Goal: Task Accomplishment & Management: Complete application form

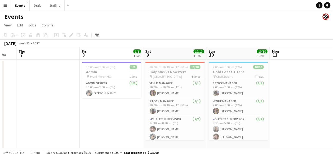
drag, startPoint x: 320, startPoint y: 89, endPoint x: 128, endPoint y: 106, distance: 192.1
click at [128, 106] on app-calendar-viewport "Sun 3 2/2 1 Job Mon 4 Tue 5 Wed 6 Thu 7 Fri 8 1/1 1 Job Sat 9 10/10 1 Job Sun 1…" at bounding box center [166, 99] width 333 height 104
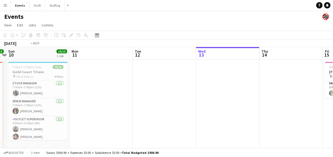
drag, startPoint x: 246, startPoint y: 99, endPoint x: 75, endPoint y: 104, distance: 171.5
click at [75, 104] on app-calendar-viewport "Thu 7 Fri 8 1/1 1 Job Sat 9 10/10 1 Job Sun 10 10/10 1 Job Mon 11 Tue 12 Wed 13…" at bounding box center [166, 99] width 333 height 104
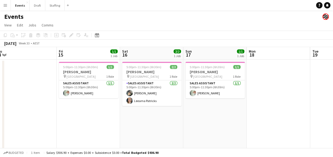
drag, startPoint x: 270, startPoint y: 111, endPoint x: 131, endPoint y: 115, distance: 139.4
click at [131, 115] on app-calendar-viewport "Mon 11 Tue 12 Wed 13 Thu 14 Fri 15 1/1 1 Job Sat 16 2/2 1 Job Sun 17 1/1 1 Job …" at bounding box center [166, 99] width 333 height 104
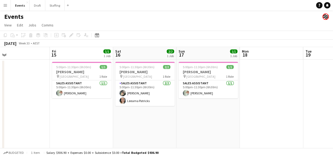
drag, startPoint x: 266, startPoint y: 112, endPoint x: 147, endPoint y: 115, distance: 118.5
click at [147, 115] on app-calendar-viewport "Mon 11 Tue 12 Wed 13 Thu 14 Fri 15 1/1 1 Job Sat 16 2/2 1 Job Sun 17 1/1 1 Job …" at bounding box center [166, 99] width 333 height 104
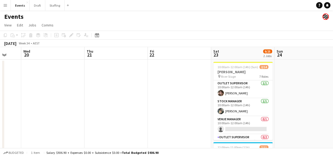
scroll to position [0, 169]
drag, startPoint x: 286, startPoint y: 104, endPoint x: 67, endPoint y: 109, distance: 218.7
click at [67, 109] on app-calendar-viewport "Sun 17 1/1 1 Job Mon 18 Tue 19 Wed 20 Thu 21 Fri 22 Sat 23 9/25 2 Jobs Sun 24 M…" at bounding box center [166, 139] width 333 height 184
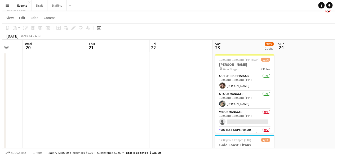
scroll to position [0, 0]
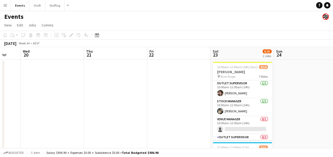
click at [176, 72] on app-date-cell at bounding box center [178, 146] width 63 height 172
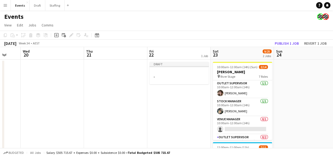
click at [5, 5] on app-icon "Menu" at bounding box center [5, 5] width 4 height 4
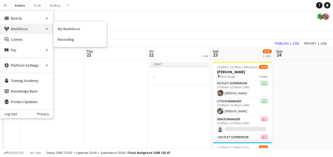
click at [33, 29] on div "Workforce Workforce" at bounding box center [26, 29] width 53 height 11
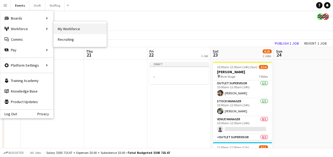
click at [68, 29] on link "My Workforce" at bounding box center [80, 29] width 53 height 11
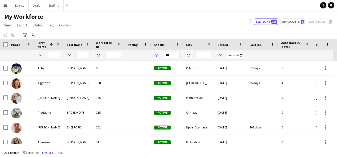
drag, startPoint x: 294, startPoint y: 55, endPoint x: 251, endPoint y: 59, distance: 43.1
click at [245, 58] on div "***" at bounding box center [304, 55] width 608 height 11
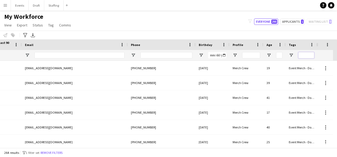
click at [307, 52] on input "Tags Filter Input" at bounding box center [306, 55] width 16 height 6
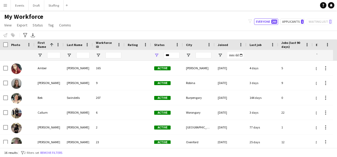
type input "******"
click at [56, 54] on input "First Name Filter Input" at bounding box center [53, 55] width 13 height 6
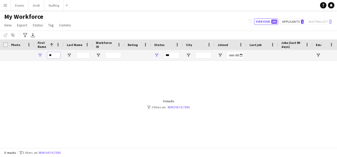
type input "*"
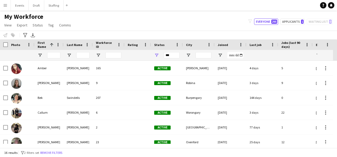
click at [2, 7] on button "Menu" at bounding box center [5, 5] width 11 height 11
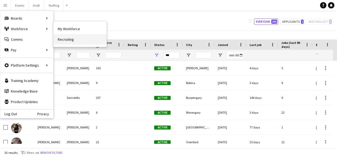
click at [84, 38] on link "Recruiting" at bounding box center [80, 39] width 53 height 11
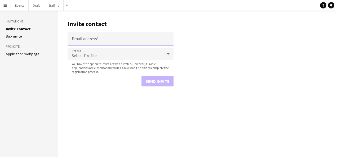
click at [94, 37] on input "Email address" at bounding box center [121, 38] width 106 height 13
paste input "**********"
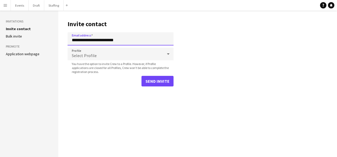
type input "**********"
click at [112, 58] on div "Select Profile" at bounding box center [115, 54] width 95 height 13
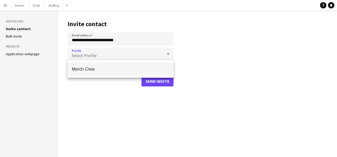
click at [103, 68] on span "Merch Crew" at bounding box center [121, 69] width 98 height 5
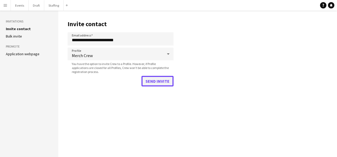
click at [166, 81] on button "Send invite" at bounding box center [158, 81] width 32 height 11
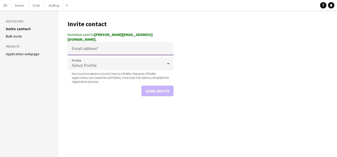
click at [88, 44] on input "Email address" at bounding box center [121, 48] width 106 height 13
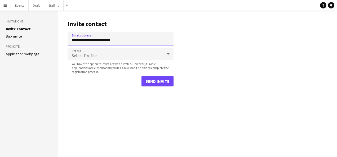
type input "**********"
click at [116, 53] on div "Select Profile" at bounding box center [115, 54] width 95 height 13
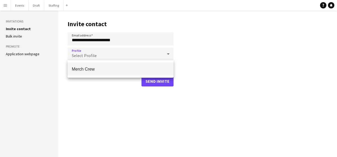
click at [111, 68] on span "Merch Crew" at bounding box center [121, 69] width 98 height 5
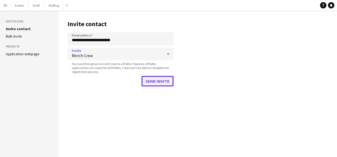
click at [162, 82] on button "Send invite" at bounding box center [158, 81] width 32 height 11
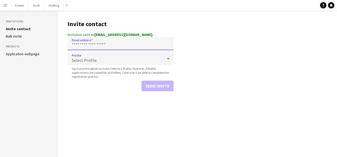
click at [94, 42] on input "Email address" at bounding box center [121, 43] width 106 height 13
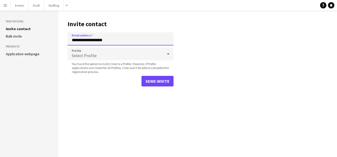
type input "**********"
click at [109, 60] on div "Select Profile" at bounding box center [115, 54] width 95 height 13
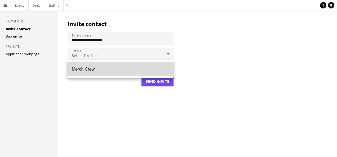
click at [103, 66] on mat-option "Merch Crew" at bounding box center [121, 69] width 106 height 13
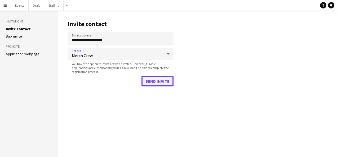
click at [170, 80] on button "Send invite" at bounding box center [158, 81] width 32 height 11
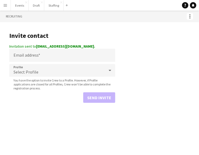
click at [33, 63] on form "Email address Profile Select Profile You have the option to invite Crew to a Pr…" at bounding box center [62, 76] width 106 height 54
click at [33, 56] on input "Email address" at bounding box center [62, 55] width 106 height 13
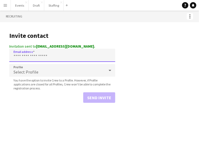
paste input "**********"
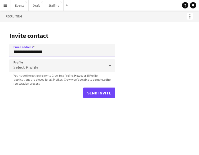
type input "**********"
click at [47, 67] on div "Select Profile" at bounding box center [56, 65] width 95 height 13
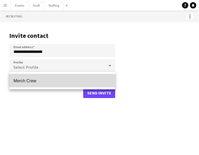
click at [53, 81] on span "Merch Crew" at bounding box center [63, 80] width 98 height 5
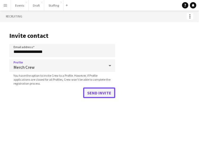
click at [96, 96] on button "Send invite" at bounding box center [99, 93] width 32 height 11
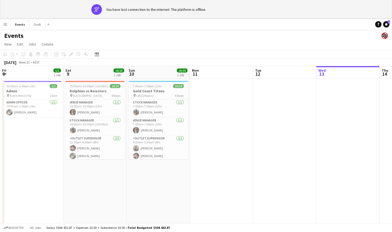
scroll to position [0, 190]
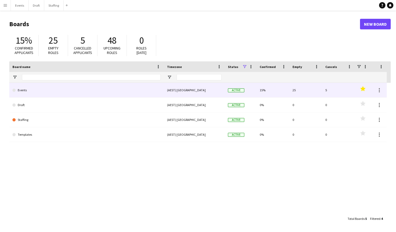
click at [27, 95] on link "Events" at bounding box center [86, 90] width 148 height 15
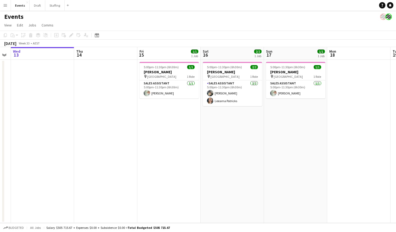
scroll to position [0, 187]
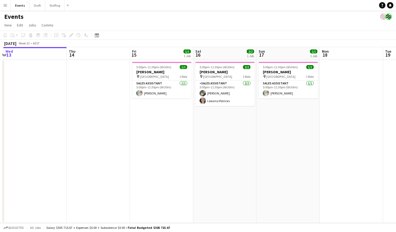
drag, startPoint x: 359, startPoint y: 153, endPoint x: 299, endPoint y: 169, distance: 61.9
click at [299, 169] on app-calendar-viewport "Sun 10 10/10 1 Job Mon 11 Tue 12 Wed 13 Thu 14 Fri 15 1/1 1 Job Sat 16 2/2 1 Jo…" at bounding box center [198, 135] width 396 height 176
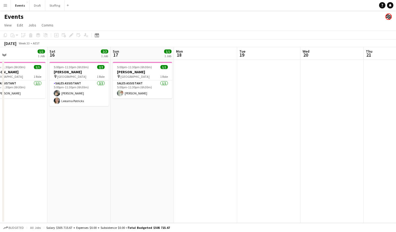
drag, startPoint x: 311, startPoint y: 161, endPoint x: 206, endPoint y: 171, distance: 105.7
click at [170, 174] on app-calendar-viewport "Tue 12 Wed 13 Thu 14 Fri 15 1/1 1 Job Sat 16 2/2 1 Job Sun 17 1/1 1 Job Mon 18 …" at bounding box center [198, 135] width 396 height 176
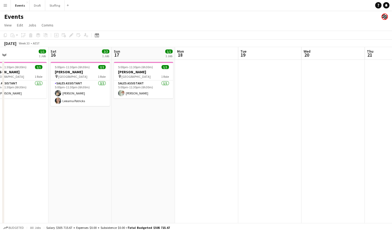
drag, startPoint x: 289, startPoint y: 164, endPoint x: 211, endPoint y: 177, distance: 79.4
click at [195, 177] on app-calendar-viewport "Tue 12 Wed 13 Thu 14 Fri 15 1/1 1 Job Sat 16 2/2 1 Job Sun 17 1/1 1 Job Mon 18 …" at bounding box center [196, 139] width 392 height 184
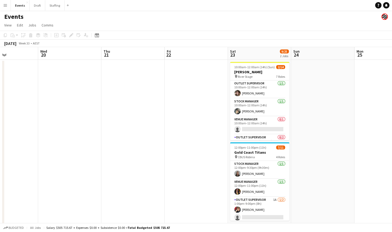
drag, startPoint x: 301, startPoint y: 178, endPoint x: 199, endPoint y: 187, distance: 101.6
click at [200, 188] on app-calendar-viewport "Sat 16 2/2 1 Job Sun 17 1/1 1 Job Mon 18 Tue 19 Wed 20 Thu 21 Fri 22 Sat 23 9/2…" at bounding box center [196, 139] width 392 height 184
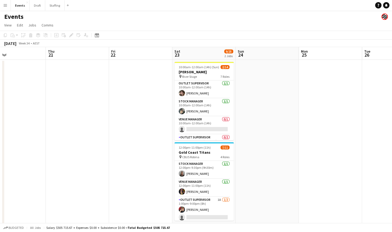
drag, startPoint x: 347, startPoint y: 133, endPoint x: 293, endPoint y: 142, distance: 55.4
click at [292, 142] on app-calendar-viewport "Mon 18 Tue 19 Wed 20 Thu 21 Fri 22 Sat 23 9/25 2 Jobs Sun 24 Mon 25 Tue 26 Wed …" at bounding box center [196, 139] width 392 height 184
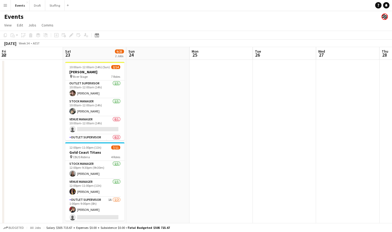
drag, startPoint x: 358, startPoint y: 117, endPoint x: 290, endPoint y: 123, distance: 68.9
click at [252, 140] on app-calendar-viewport "Mon 18 Tue 19 Wed 20 Thu 21 Fri 22 Sat 23 9/25 2 Jobs Sun 24 Mon 25 Tue 26 Wed …" at bounding box center [196, 139] width 392 height 184
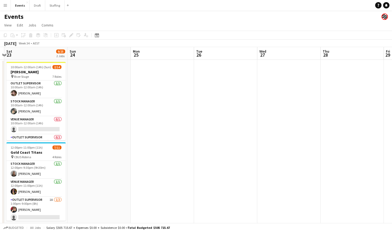
drag, startPoint x: 300, startPoint y: 114, endPoint x: 252, endPoint y: 122, distance: 49.2
click at [249, 122] on app-calendar-viewport "Wed 20 Thu 21 Fri 22 Sat 23 9/25 2 Jobs Sun 24 Mon 25 Tue 26 Wed 27 Thu 28 Fri …" at bounding box center [196, 139] width 392 height 184
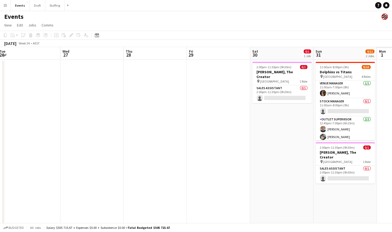
drag, startPoint x: 307, startPoint y: 104, endPoint x: 236, endPoint y: 113, distance: 71.5
click at [232, 112] on app-calendar-viewport "Fri 22 Sat 23 9/25 2 Jobs Sun 24 Mon 25 Tue 26 Wed 27 Thu 28 Fri 29 Sat 30 0/1 …" at bounding box center [196, 139] width 392 height 184
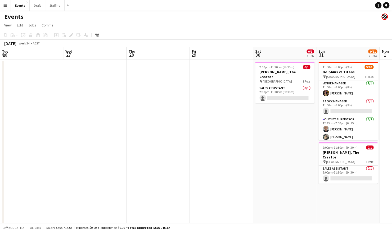
drag, startPoint x: 313, startPoint y: 95, endPoint x: 192, endPoint y: 125, distance: 124.0
click at [199, 115] on app-calendar-viewport "Fri 22 Sat 23 9/25 2 Jobs Sun 24 Mon 25 Tue 26 Wed 27 Thu 28 Fri 29 Sat 30 0/1 …" at bounding box center [196, 139] width 392 height 184
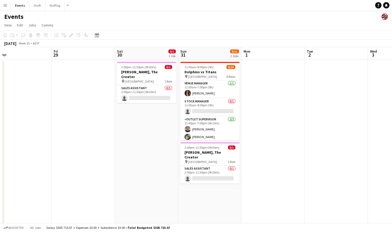
drag, startPoint x: 256, startPoint y: 124, endPoint x: 145, endPoint y: 140, distance: 111.4
click at [134, 147] on app-calendar-viewport "Tue 26 Wed 27 Thu 28 Fri 29 Sat 30 0/1 1 Job Sun 31 9/11 2 Jobs Mon 1 Tue 2 Wed…" at bounding box center [196, 139] width 392 height 184
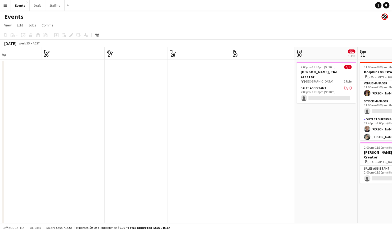
drag, startPoint x: 71, startPoint y: 121, endPoint x: 168, endPoint y: 130, distance: 97.7
click at [254, 126] on app-calendar-viewport "Sat 23 9/25 2 Jobs Sun 24 Mon 25 Tue 26 Wed 27 Thu 28 Fri 29 Sat 30 0/1 1 Job S…" at bounding box center [196, 139] width 392 height 184
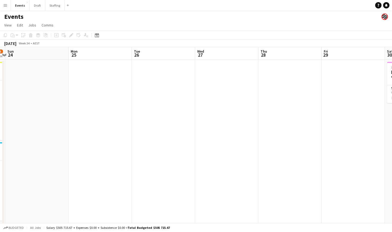
drag, startPoint x: 150, startPoint y: 123, endPoint x: 235, endPoint y: 129, distance: 85.5
click at [262, 125] on app-calendar-viewport "Fri 22 Sat 23 9/25 2 Jobs Sun 24 Mon 25 Tue 26 Wed 27 Thu 28 Fri 29 Sat 30 0/1 …" at bounding box center [196, 139] width 392 height 184
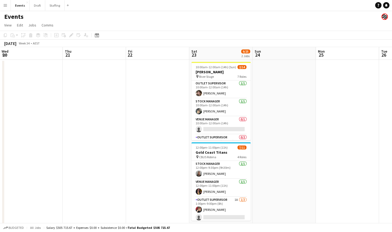
drag, startPoint x: 93, startPoint y: 130, endPoint x: 273, endPoint y: 127, distance: 180.5
click at [275, 127] on app-calendar-viewport "Mon 18 Tue 19 Wed 20 Thu 21 Fri 22 Sat 23 9/25 2 Jobs Sun 24 Mon 25 Tue 26 Wed …" at bounding box center [196, 139] width 392 height 184
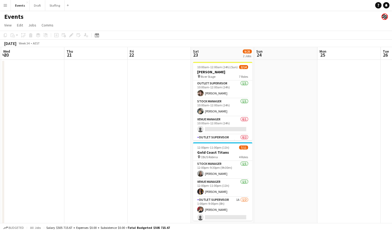
click at [152, 89] on app-date-cell at bounding box center [159, 146] width 63 height 172
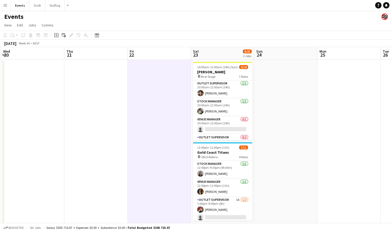
scroll to position [0, 126]
click at [55, 37] on icon "Add job" at bounding box center [56, 35] width 4 height 4
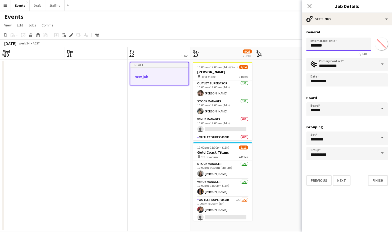
click at [331, 48] on input "*******" at bounding box center [339, 44] width 65 height 13
click at [323, 46] on input "*******" at bounding box center [339, 44] width 65 height 13
click at [332, 45] on input "*******" at bounding box center [339, 44] width 65 height 13
click at [328, 47] on input "*******" at bounding box center [339, 44] width 65 height 13
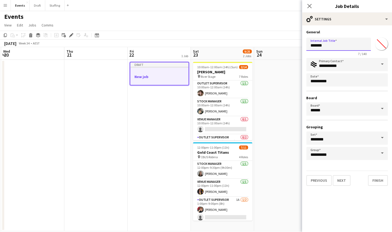
click at [327, 47] on input "*******" at bounding box center [339, 44] width 65 height 13
click at [312, 46] on input "*******" at bounding box center [339, 44] width 65 height 13
click at [311, 46] on input "*******" at bounding box center [339, 44] width 65 height 13
drag, startPoint x: 311, startPoint y: 46, endPoint x: 328, endPoint y: 43, distance: 17.9
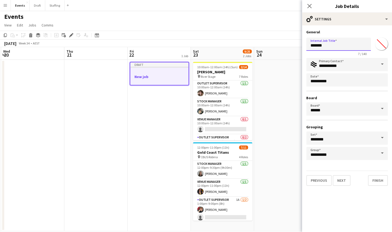
click at [327, 43] on input "*******" at bounding box center [339, 44] width 65 height 13
click at [134, 147] on app-date-cell "Draft New job" at bounding box center [159, 146] width 63 height 172
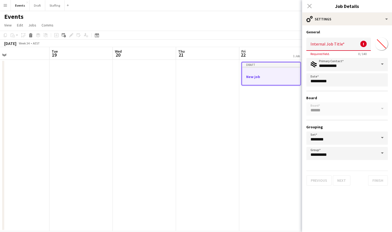
drag, startPoint x: 59, startPoint y: 148, endPoint x: 187, endPoint y: 141, distance: 128.2
click at [186, 141] on app-calendar-viewport "Sat 16 2/2 1 Job Sun 17 1/1 1 Job Mon 18 Tue 19 Wed 20 Thu 21 Fri 22 1 Job Sat …" at bounding box center [196, 139] width 392 height 184
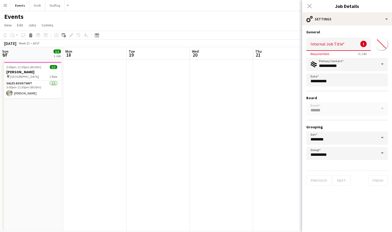
drag, startPoint x: 101, startPoint y: 150, endPoint x: 214, endPoint y: 149, distance: 113.4
click at [219, 147] on app-calendar-viewport "Fri 15 1/1 1 Job Sat 16 2/2 1 Job Sun 17 1/1 1 Job Mon 18 Tue 19 Wed 20 Thu 21 …" at bounding box center [196, 139] width 392 height 184
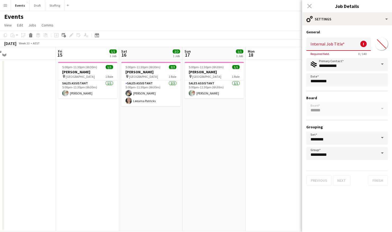
scroll to position [0, 134]
drag, startPoint x: 87, startPoint y: 154, endPoint x: 213, endPoint y: 153, distance: 125.9
click at [211, 153] on app-calendar-viewport "Tue 12 Wed 13 Thu 14 Fri 15 1/1 1 Job Sat 16 2/2 1 Job Sun 17 1/1 1 Job Mon 18 …" at bounding box center [196, 139] width 392 height 184
drag, startPoint x: 149, startPoint y: 144, endPoint x: 106, endPoint y: 145, distance: 42.4
click at [149, 144] on app-date-cell "5:00pm-11:30pm (6h30m) 2/2 [PERSON_NAME] pin Brisbane Entertainment Centre 1 Ro…" at bounding box center [151, 146] width 63 height 172
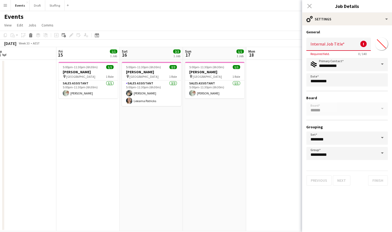
click at [201, 169] on app-date-cell "5:00pm-11:30pm (6h30m) 1/1 [PERSON_NAME] pin [GEOGRAPHIC_DATA] 1 Role Sales Ass…" at bounding box center [214, 146] width 63 height 172
click at [309, 6] on div "Close pop-in" at bounding box center [309, 6] width 15 height 12
click at [313, 41] on input "Internal Job Title" at bounding box center [339, 44] width 65 height 13
type input "*"
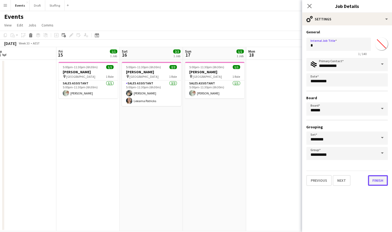
drag, startPoint x: 372, startPoint y: 181, endPoint x: 286, endPoint y: 173, distance: 86.5
click at [372, 181] on button "Finish" at bounding box center [378, 180] width 20 height 11
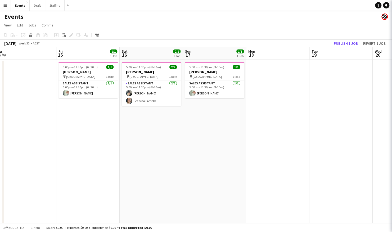
click at [180, 170] on app-date-cell "5:00pm-11:30pm (6h30m) 2/2 [PERSON_NAME] pin Brisbane Entertainment Centre 1 Ro…" at bounding box center [151, 146] width 63 height 172
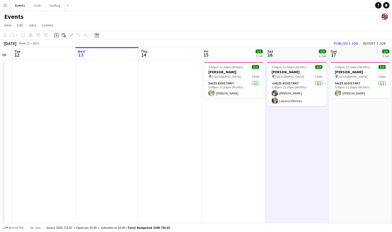
drag, startPoint x: 88, startPoint y: 168, endPoint x: 161, endPoint y: 174, distance: 72.6
click at [224, 179] on app-calendar-viewport "Sun 10 10/10 1 Job Mon 11 Tue 12 Wed 13 Thu 14 Fri 15 1/1 1 Job Sat 16 2/2 1 Jo…" at bounding box center [196, 139] width 392 height 184
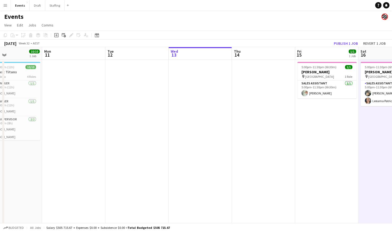
drag, startPoint x: 112, startPoint y: 171, endPoint x: 250, endPoint y: 173, distance: 138.6
click at [261, 175] on app-calendar-viewport "Fri 8 Sat 9 10/10 1 Job Sun 10 10/10 1 Job Mon 11 Tue 12 Wed 13 Thu 14 Fri 15 1…" at bounding box center [196, 139] width 392 height 184
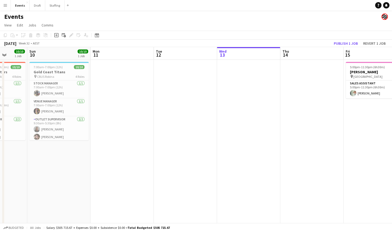
drag, startPoint x: 67, startPoint y: 163, endPoint x: 19, endPoint y: 165, distance: 47.5
click at [20, 165] on app-calendar-viewport "Thu 7 Fri 8 1/1 1 Job Sat 9 10/10 1 Job Sun 10 10/10 1 Job Mon 11 Tue 12 Wed 13…" at bounding box center [196, 139] width 392 height 184
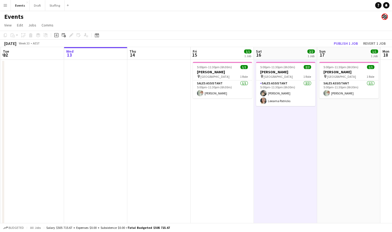
drag, startPoint x: 267, startPoint y: 165, endPoint x: 132, endPoint y: 164, distance: 135.2
click at [131, 165] on app-calendar-viewport "Sat 9 10/10 1 Job Sun 10 10/10 1 Job Mon 11 Tue 12 Wed 13 Thu 14 Fri 15 1/1 1 J…" at bounding box center [196, 139] width 392 height 184
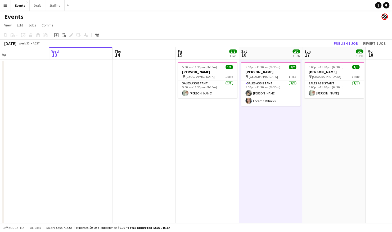
click at [282, 146] on app-date-cell "5:00pm-11:30pm (6h30m) 2/2 [PERSON_NAME] pin Brisbane Entertainment Centre 1 Ro…" at bounding box center [270, 146] width 63 height 172
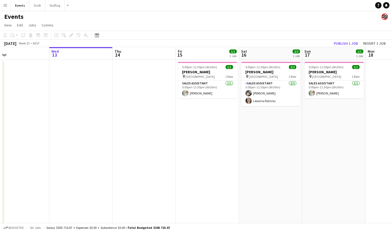
click at [275, 143] on app-date-cell "5:00pm-11:30pm (6h30m) 2/2 [PERSON_NAME] pin Brisbane Entertainment Centre 1 Ro…" at bounding box center [270, 146] width 63 height 172
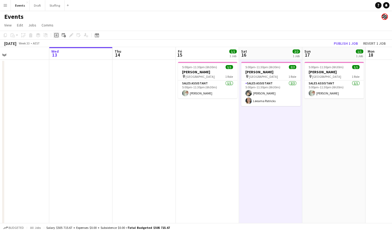
click at [56, 37] on icon at bounding box center [56, 35] width 4 height 4
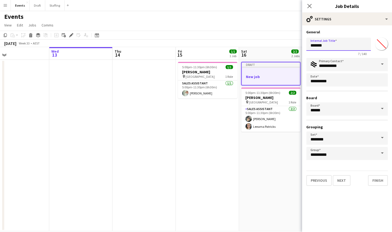
drag, startPoint x: 328, startPoint y: 47, endPoint x: 295, endPoint y: 51, distance: 33.7
click at [295, 51] on body "Menu Boards Boards Boards All jobs Status Workforce Workforce My Workforce Recr…" at bounding box center [196, 120] width 392 height 241
type input "**********"
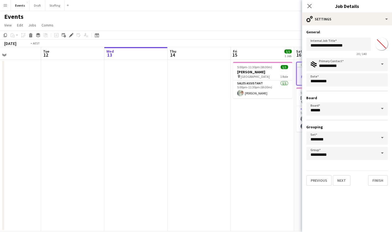
drag, startPoint x: 95, startPoint y: 149, endPoint x: 219, endPoint y: 148, distance: 123.8
click at [223, 147] on app-calendar-viewport "Sat 9 10/10 1 Job Sun 10 10/10 1 Job Mon 11 Tue 12 Wed 13 Thu 14 Fri 15 1/1 1 J…" at bounding box center [196, 139] width 392 height 184
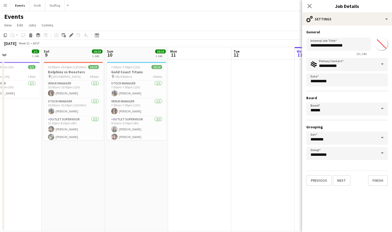
drag, startPoint x: 92, startPoint y: 146, endPoint x: 196, endPoint y: 145, distance: 104.1
click at [196, 145] on app-calendar-viewport "Wed 6 Thu 7 Fri 8 1/1 1 Job Sat 9 10/10 1 Job Sun 10 10/10 1 Job Mon 11 Tue 12 …" at bounding box center [196, 139] width 392 height 184
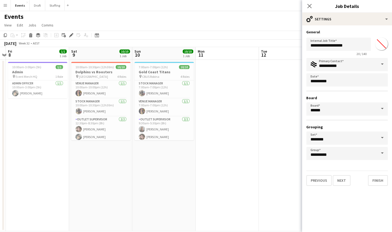
click at [379, 45] on input "*******" at bounding box center [381, 43] width 19 height 19
type input "*******"
click at [352, 200] on mat-expansion-panel "**********" at bounding box center [347, 128] width 90 height 207
click at [342, 181] on button "Next" at bounding box center [342, 180] width 18 height 11
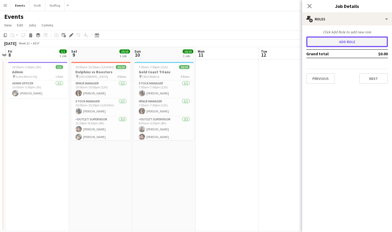
click at [353, 45] on button "Add role" at bounding box center [348, 42] width 82 height 11
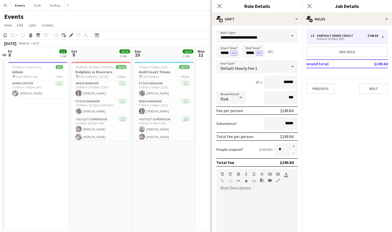
click at [287, 38] on span at bounding box center [292, 36] width 11 height 13
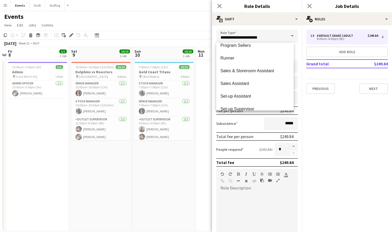
scroll to position [212, 0]
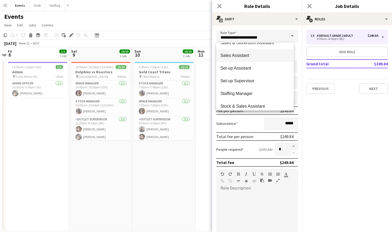
click at [250, 60] on mat-option "Sales Assistant" at bounding box center [256, 55] width 78 height 13
type input "**********"
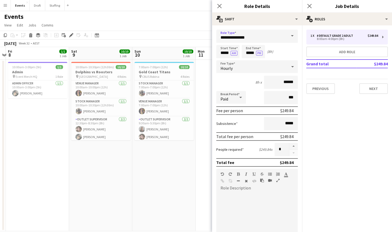
click at [221, 196] on span at bounding box center [221, 192] width 8 height 7
paste div
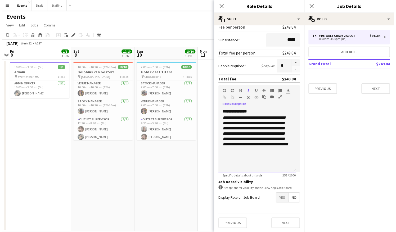
scroll to position [0, 0]
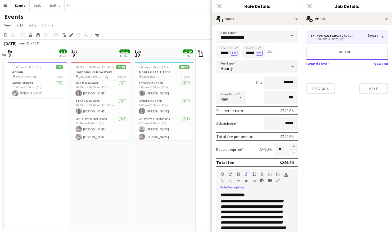
click at [224, 53] on input "*****" at bounding box center [228, 51] width 23 height 13
type input "*****"
click at [235, 53] on button "AM" at bounding box center [234, 53] width 7 height 5
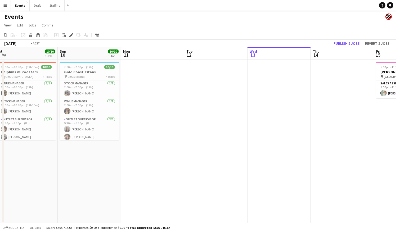
drag, startPoint x: 273, startPoint y: 130, endPoint x: 123, endPoint y: 153, distance: 151.7
click at [124, 153] on app-calendar-viewport "Wed 6 Thu 7 Fri 8 1/1 1 Job Sat 9 10/10 1 Job Sun 10 10/10 1 Job Mon 11 Tue 12 …" at bounding box center [198, 135] width 396 height 176
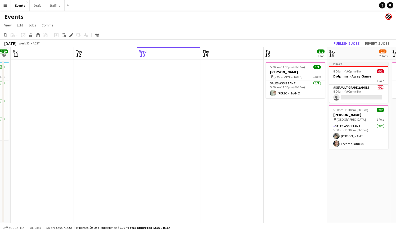
drag, startPoint x: 238, startPoint y: 139, endPoint x: 162, endPoint y: 144, distance: 76.2
click at [162, 145] on app-calendar-viewport "Fri 8 1/1 1 Job Sat 9 10/10 1 Job Sun 10 10/10 1 Job Mon 11 Tue 12 Wed 13 Thu 1…" at bounding box center [198, 135] width 396 height 176
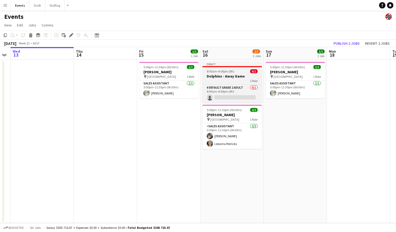
scroll to position [0, 180]
click at [226, 71] on span "8:00am-4:00pm (8h)" at bounding box center [221, 71] width 28 height 4
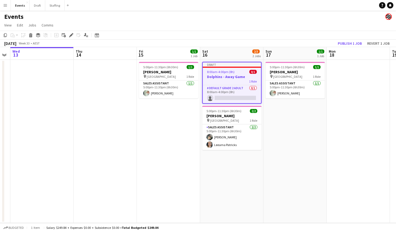
scroll to position [0, 180]
click at [217, 94] on app-card-role "# Default Grade 2 Adult 0/1 8:00am-4:00pm (8h) single-neutral-actions" at bounding box center [231, 94] width 58 height 18
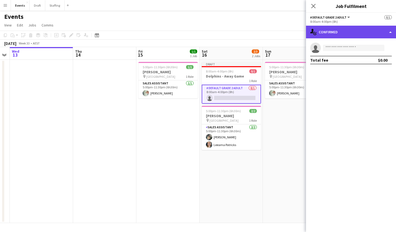
click at [367, 37] on div "single-neutral-actions-check-2 Confirmed" at bounding box center [351, 32] width 90 height 13
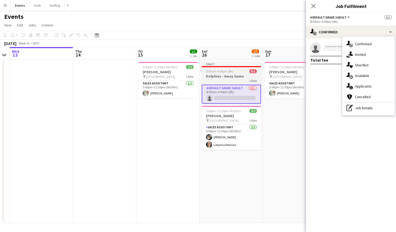
click at [225, 73] on span "8:00am-4:00pm (8h)" at bounding box center [220, 71] width 28 height 4
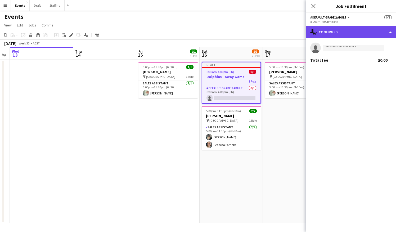
click at [357, 37] on div "single-neutral-actions-check-2 Confirmed" at bounding box center [351, 32] width 90 height 13
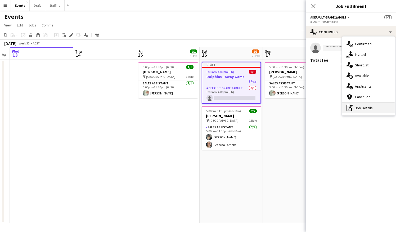
click at [365, 113] on div "pen-write Job Details" at bounding box center [369, 108] width 52 height 11
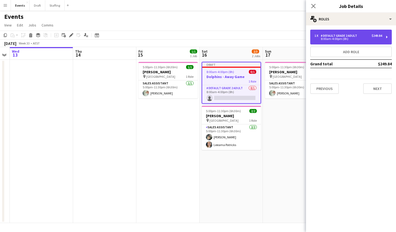
click at [360, 36] on div "1 x # Default Grade 2 Adult $249.84" at bounding box center [349, 36] width 68 height 4
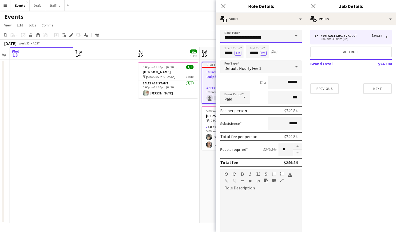
click at [282, 36] on input "**********" at bounding box center [261, 36] width 82 height 13
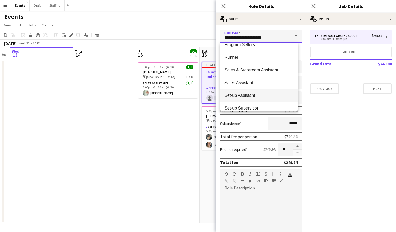
scroll to position [186, 0]
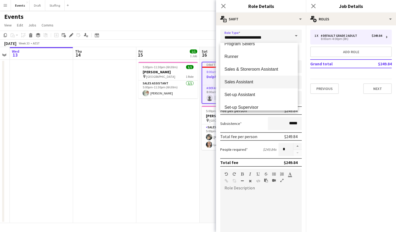
drag, startPoint x: 244, startPoint y: 81, endPoint x: 242, endPoint y: 88, distance: 7.4
click at [244, 81] on span "Sales Assistant" at bounding box center [259, 82] width 69 height 5
type input "**********"
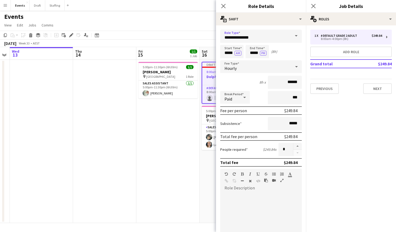
click at [231, 190] on div at bounding box center [261, 222] width 82 height 67
paste div
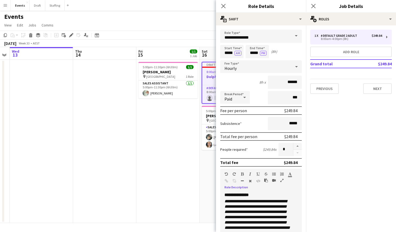
scroll to position [3, 0]
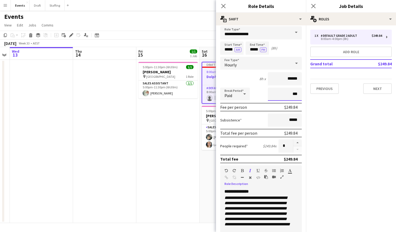
click at [281, 98] on input "***" at bounding box center [285, 94] width 34 height 13
type input "****"
click at [347, 137] on mat-expansion-panel "pencil3 General details 1 x # Default Grade 2 Adult $249.84 8:00am-4:00pm (8h) …" at bounding box center [351, 128] width 90 height 207
click at [375, 88] on button "Next" at bounding box center [378, 88] width 29 height 11
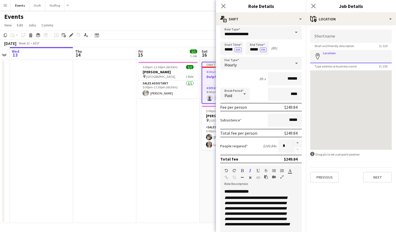
click at [332, 60] on input "Location" at bounding box center [352, 56] width 82 height 13
type input "**********"
click at [345, 32] on div "**********" at bounding box center [351, 106] width 90 height 162
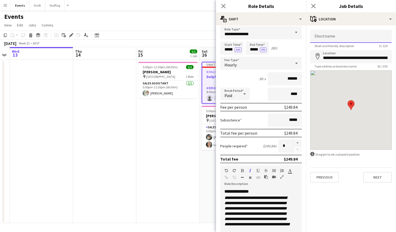
click at [338, 39] on input "Shortname" at bounding box center [352, 36] width 82 height 13
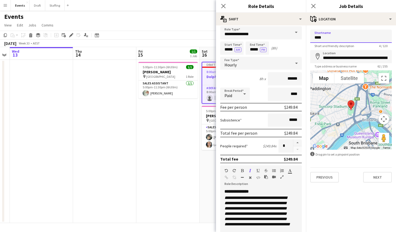
type input "**********"
click at [372, 178] on button "Next" at bounding box center [378, 177] width 29 height 11
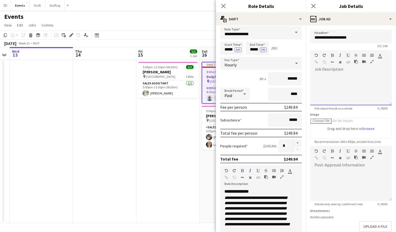
click at [333, 72] on div at bounding box center [352, 88] width 82 height 36
paste div
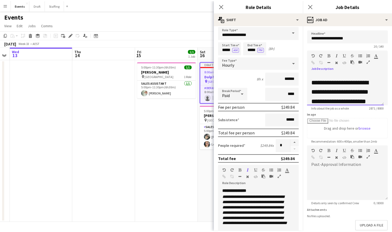
scroll to position [620, 0]
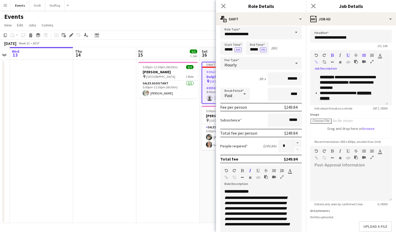
click at [372, 62] on icon "button" at bounding box center [372, 62] width 3 height 4
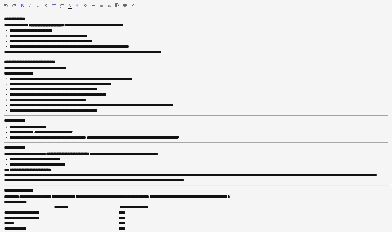
scroll to position [0, 0]
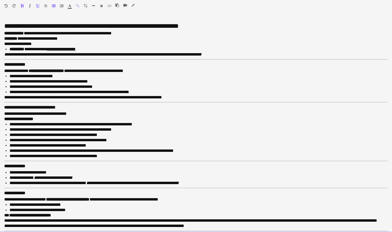
click at [87, 49] on p "**********" at bounding box center [197, 49] width 374 height 5
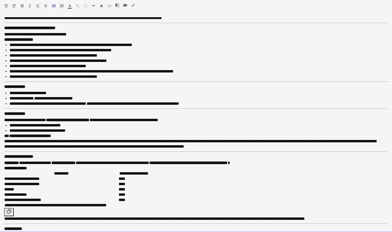
scroll to position [99, 0]
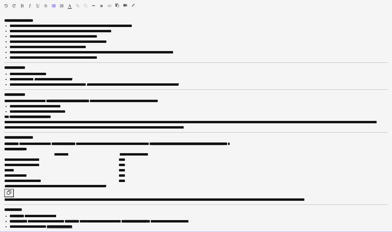
click at [25, 194] on div at bounding box center [196, 193] width 384 height 8
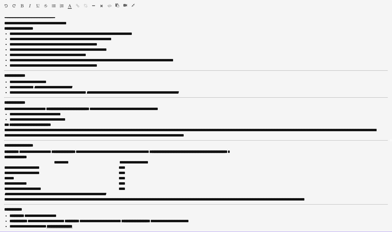
scroll to position [27, 0]
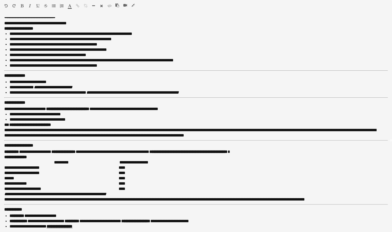
click at [133, 5] on icon "button" at bounding box center [133, 5] width 3 height 4
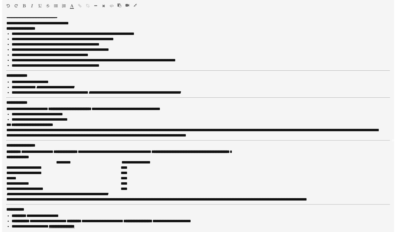
scroll to position [96, 0]
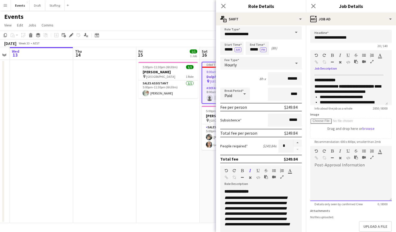
click at [329, 175] on div at bounding box center [352, 186] width 82 height 32
paste div
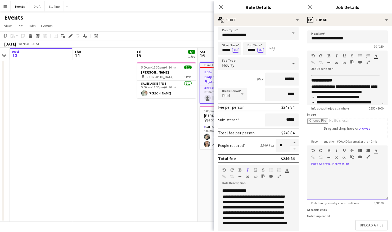
scroll to position [416, 0]
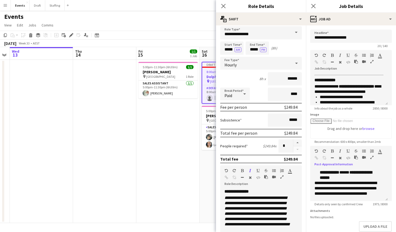
click at [372, 157] on icon "button" at bounding box center [372, 158] width 3 height 4
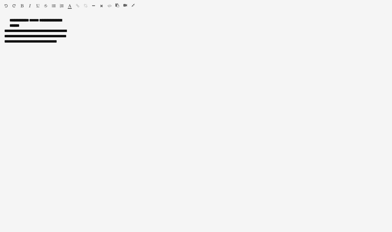
scroll to position [1, 0]
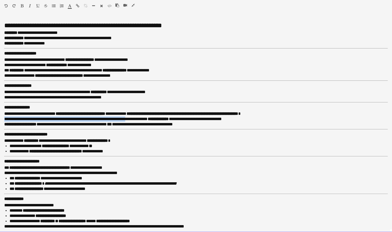
drag, startPoint x: 133, startPoint y: 119, endPoint x: 2, endPoint y: 120, distance: 130.4
click at [2, 120] on div "**********" at bounding box center [196, 124] width 392 height 215
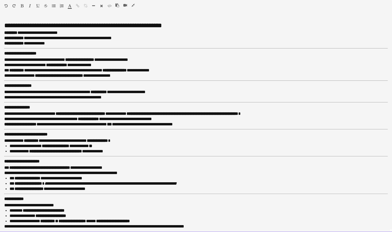
click at [65, 120] on p "**********" at bounding box center [194, 119] width 380 height 5
drag, startPoint x: 31, startPoint y: 118, endPoint x: 61, endPoint y: 118, distance: 29.9
click at [61, 118] on p "**********" at bounding box center [194, 119] width 380 height 5
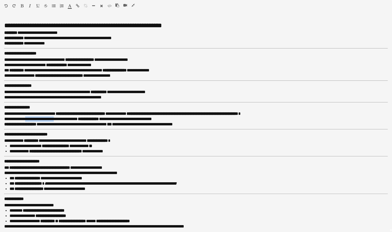
click at [22, 5] on icon "button" at bounding box center [22, 6] width 3 height 4
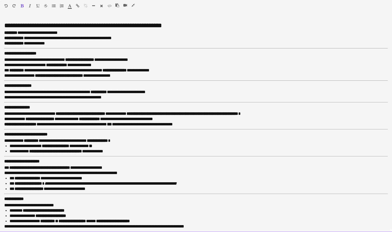
click at [151, 166] on p "**********" at bounding box center [194, 170] width 380 height 11
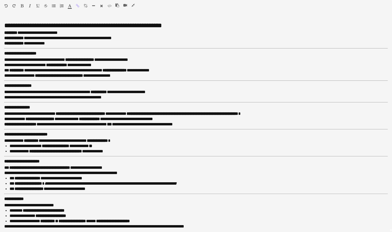
click at [134, 4] on icon "button" at bounding box center [133, 5] width 3 height 4
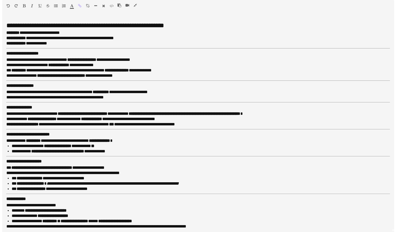
scroll to position [101, 0]
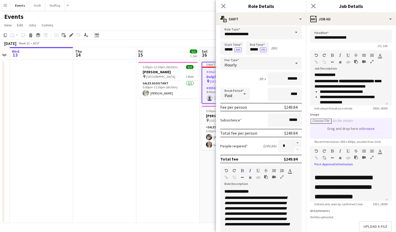
click at [360, 129] on input "Image" at bounding box center [351, 129] width 81 height 20
type input "**********"
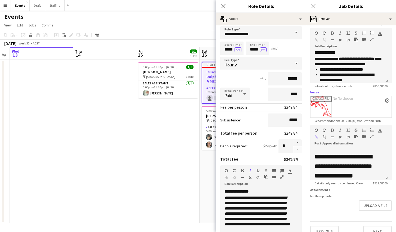
scroll to position [34, 0]
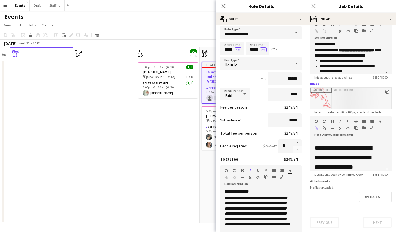
drag, startPoint x: 369, startPoint y: 222, endPoint x: 365, endPoint y: 219, distance: 4.9
click at [370, 222] on div "Previous Next" at bounding box center [352, 220] width 82 height 15
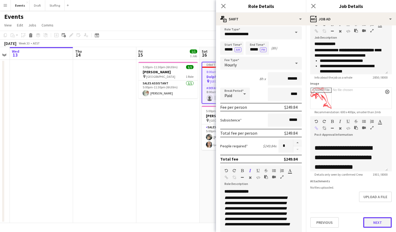
click at [370, 224] on button "Next" at bounding box center [378, 223] width 29 height 11
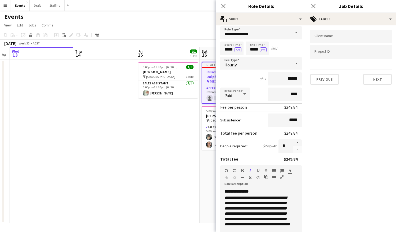
click at [334, 37] on input "Type to search client labels..." at bounding box center [351, 36] width 73 height 5
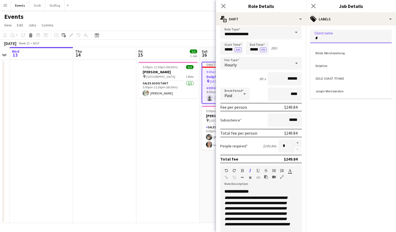
type input "*"
click at [334, 65] on div "Dolphins" at bounding box center [352, 65] width 82 height 13
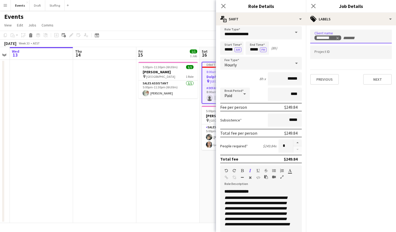
click at [322, 54] on input "Type to search project ID labels..." at bounding box center [351, 52] width 73 height 5
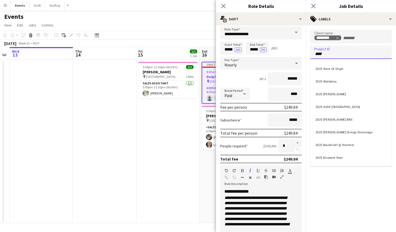
type input "****"
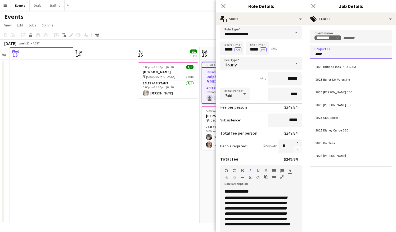
scroll to position [133, 0]
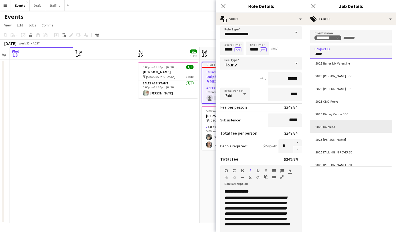
click at [342, 131] on div "2025 Dolphins" at bounding box center [352, 126] width 82 height 13
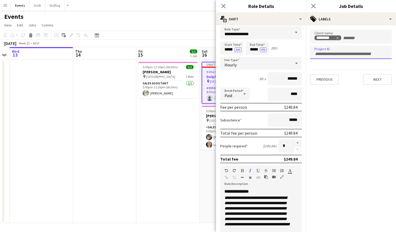
scroll to position [0, 0]
click at [374, 82] on button "Next" at bounding box center [378, 79] width 29 height 11
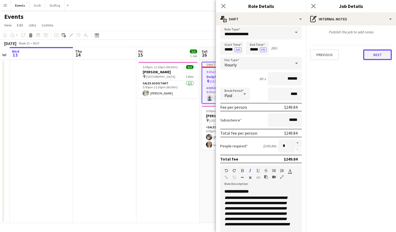
click at [387, 57] on button "Next" at bounding box center [378, 55] width 29 height 11
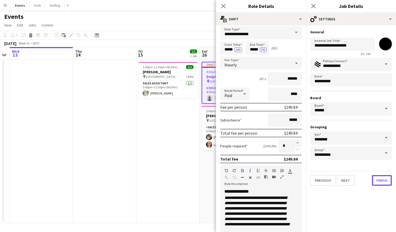
click at [381, 180] on button "Finish" at bounding box center [382, 180] width 20 height 11
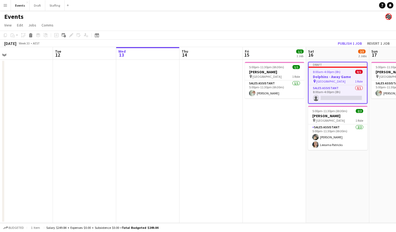
drag, startPoint x: 60, startPoint y: 146, endPoint x: 134, endPoint y: 145, distance: 74.2
click at [184, 145] on app-calendar-viewport "Sat 9 10/10 1 Job Sun 10 10/10 1 Job Mon 11 Tue 12 Wed 13 Thu 14 Fri 15 1/1 1 J…" at bounding box center [198, 135] width 396 height 176
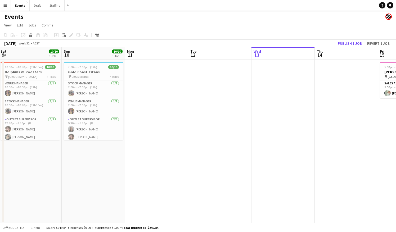
drag, startPoint x: 99, startPoint y: 146, endPoint x: 239, endPoint y: 146, distance: 140.2
click at [239, 146] on app-calendar-viewport "Thu 7 Fri 8 1/1 1 Job Sat 9 10/10 1 Job Sun 10 10/10 1 Job Mon 11 Tue 12 Wed 13…" at bounding box center [198, 135] width 396 height 176
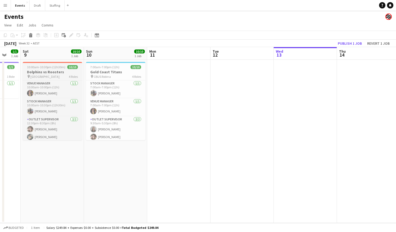
click at [54, 72] on h3 "Dolphins vs Roosters" at bounding box center [52, 72] width 59 height 5
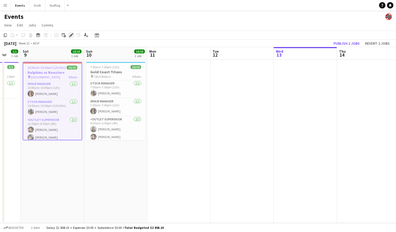
click at [72, 36] on icon at bounding box center [71, 35] width 3 height 3
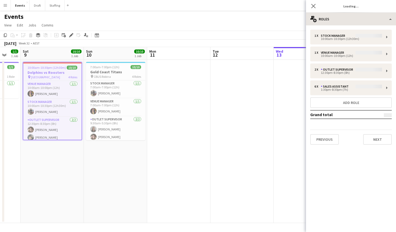
type input "********"
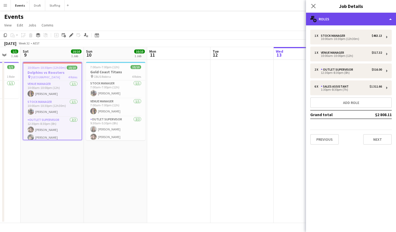
click at [361, 19] on div "multiple-users-add Roles" at bounding box center [351, 19] width 90 height 13
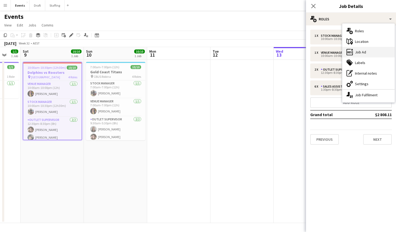
click at [373, 51] on div "ads-window Job Ad" at bounding box center [369, 52] width 52 height 11
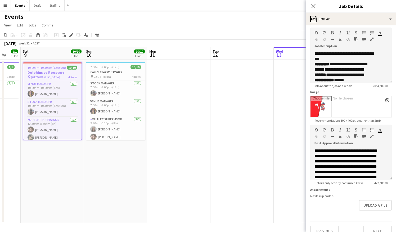
scroll to position [34, 0]
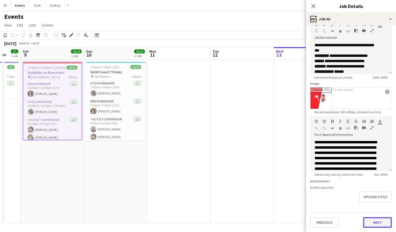
click at [372, 222] on button "Next" at bounding box center [378, 223] width 29 height 11
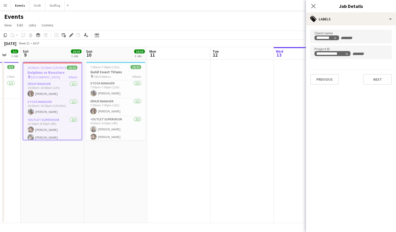
scroll to position [0, 0]
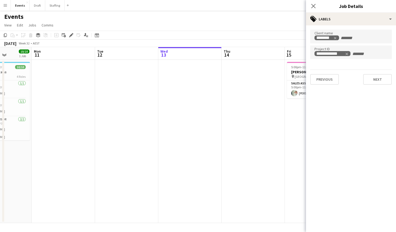
drag, startPoint x: 261, startPoint y: 110, endPoint x: 128, endPoint y: 116, distance: 132.9
click at [128, 116] on app-calendar-viewport "Thu 7 Fri 8 1/1 1 Job Sat 9 10/10 1 Job Sun 10 10/10 1 Job Mon 11 Tue 12 Wed 13…" at bounding box center [198, 135] width 396 height 176
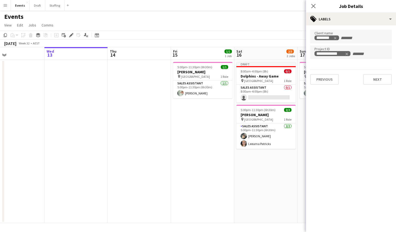
drag, startPoint x: 245, startPoint y: 116, endPoint x: 153, endPoint y: 120, distance: 92.3
click at [154, 120] on app-calendar-viewport "Sat 9 10/10 1 Job Sun 10 10/10 1 Job Mon 11 Tue 12 Wed 13 Thu 14 Fri 15 1/1 1 J…" at bounding box center [198, 135] width 396 height 176
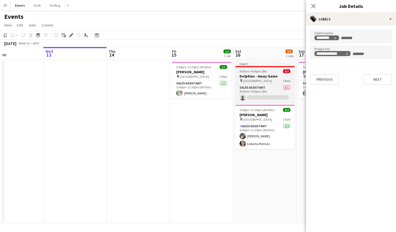
click at [277, 70] on div "8:00am-4:00pm (8h) 0/1" at bounding box center [265, 71] width 59 height 4
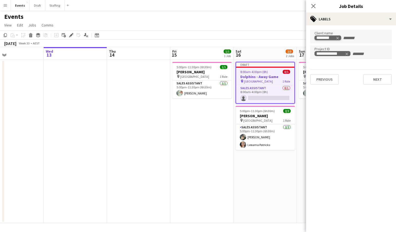
click at [339, 37] on icon "Remove tag" at bounding box center [338, 38] width 4 height 4
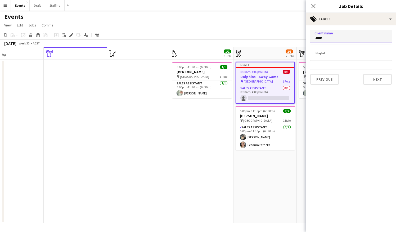
type input "****"
click at [334, 53] on div "Playbill" at bounding box center [352, 52] width 82 height 13
drag, startPoint x: 217, startPoint y: 196, endPoint x: 203, endPoint y: 186, distance: 17.6
click at [217, 195] on app-date-cell "5:00pm-11:30pm (6h30m) 1/1 [PERSON_NAME] pin [GEOGRAPHIC_DATA] 1 Role Sales Ass…" at bounding box center [201, 142] width 63 height 164
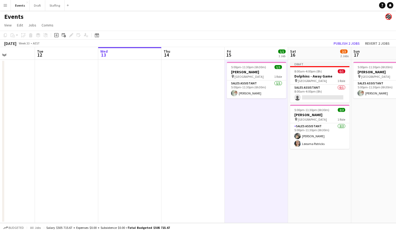
drag, startPoint x: 94, startPoint y: 140, endPoint x: 279, endPoint y: 138, distance: 184.7
click at [279, 138] on app-calendar-viewport "Sat 9 10/10 1 Job Sun 10 10/10 1 Job Mon 11 Tue 12 Wed 13 Thu 14 Fri 15 1/1 1 J…" at bounding box center [198, 135] width 396 height 176
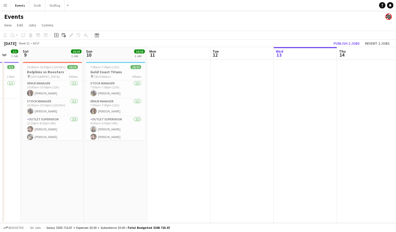
scroll to position [0, 120]
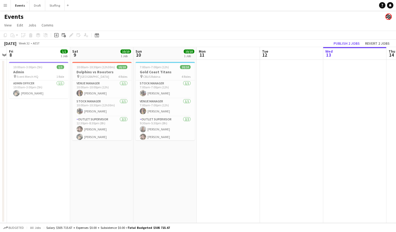
drag, startPoint x: 71, startPoint y: 157, endPoint x: 167, endPoint y: 151, distance: 96.2
click at [167, 151] on app-calendar-viewport "Wed 6 Thu 7 Fri 8 1/1 1 Job Sat 9 10/10 1 Job Sun 10 10/10 1 Job Mon 11 Tue 12 …" at bounding box center [198, 135] width 396 height 176
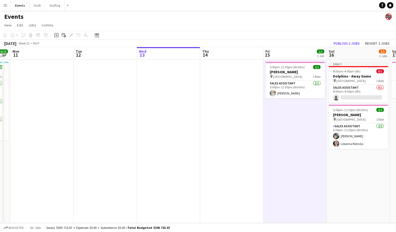
drag, startPoint x: 301, startPoint y: 91, endPoint x: 144, endPoint y: 113, distance: 158.2
click at [144, 113] on app-calendar-viewport "Fri 8 1/1 1 Job Sat 9 10/10 1 Job Sun 10 10/10 1 Job Mon 11 Tue 12 Wed 13 Thu 1…" at bounding box center [198, 135] width 396 height 176
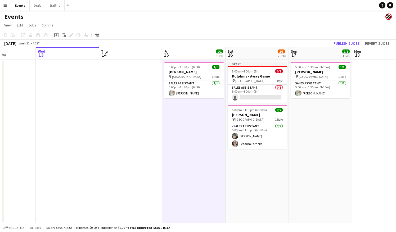
drag, startPoint x: 257, startPoint y: 123, endPoint x: 158, endPoint y: 136, distance: 99.9
click at [158, 136] on app-calendar-viewport "Sun 10 10/10 1 Job Mon 11 Tue 12 Wed 13 Thu 14 Fri 15 1/1 1 Job Sat 16 2/3 2 Jo…" at bounding box center [198, 135] width 396 height 176
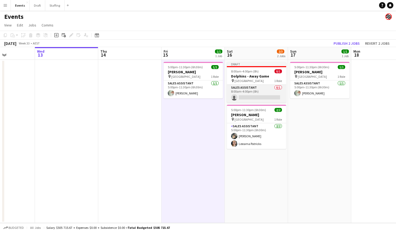
click at [255, 90] on app-card-role "Sales Assistant 0/1 8:00am-4:00pm (8h) single-neutral-actions" at bounding box center [256, 94] width 59 height 18
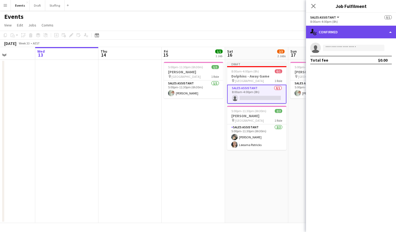
click at [340, 33] on div "single-neutral-actions-check-2 Confirmed" at bounding box center [351, 32] width 90 height 13
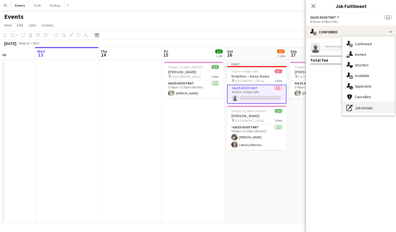
click at [363, 109] on div "pen-write Job Details" at bounding box center [369, 108] width 52 height 11
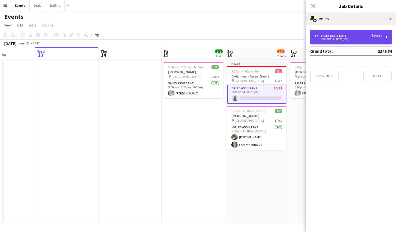
click at [349, 36] on div "1 x Sales Assistant $249.84" at bounding box center [349, 36] width 68 height 4
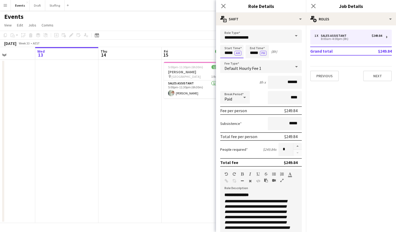
click at [228, 54] on input "*****" at bounding box center [231, 51] width 23 height 13
type input "*****"
click at [239, 54] on button "AM" at bounding box center [238, 53] width 7 height 5
click at [253, 52] on input "*****" at bounding box center [257, 51] width 23 height 13
type input "*****"
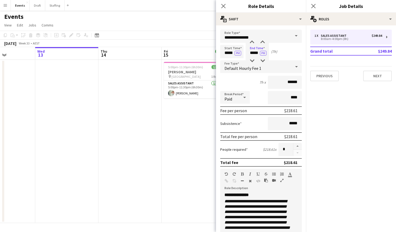
click at [323, 109] on mat-expansion-panel "pencil3 General details 1 x Sales Assistant $249.84 8:00am-4:00pm (8h) Grand to…" at bounding box center [351, 128] width 90 height 207
click at [162, 137] on app-date-cell "5:00pm-11:30pm (6h30m) 1/1 [PERSON_NAME] pin [GEOGRAPHIC_DATA] 1 Role Sales Ass…" at bounding box center [193, 142] width 63 height 164
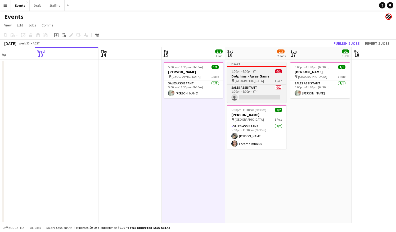
click at [266, 72] on div "1:00pm-8:00pm (7h) 0/1" at bounding box center [256, 71] width 59 height 4
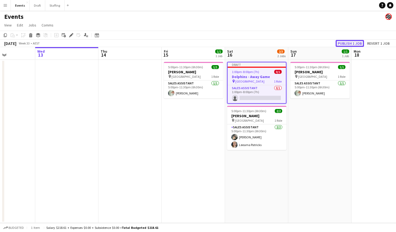
click at [348, 40] on button "Publish 1 job" at bounding box center [350, 43] width 28 height 7
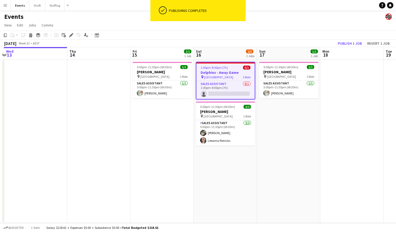
scroll to position [0, 206]
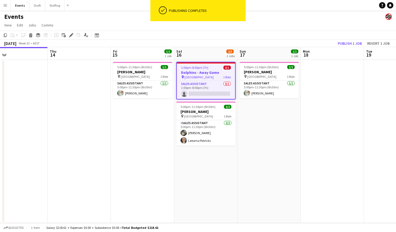
drag, startPoint x: 278, startPoint y: 175, endPoint x: 227, endPoint y: 184, distance: 51.7
click at [227, 184] on app-calendar-viewport "Sun 10 10/10 1 Job Mon 11 Tue 12 Wed 13 Thu 14 Fri 15 1/1 1 Job Sat 16 2/3 2 Jo…" at bounding box center [198, 135] width 396 height 176
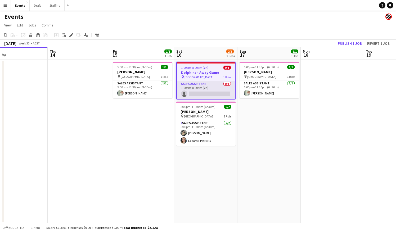
click at [205, 86] on app-card-role "Sales Assistant 0/1 1:00pm-8:00pm (7h) single-neutral-actions" at bounding box center [206, 90] width 58 height 18
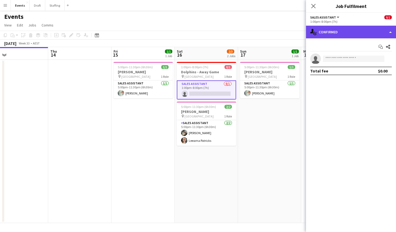
click at [357, 32] on div "single-neutral-actions-check-2 Confirmed" at bounding box center [351, 32] width 90 height 13
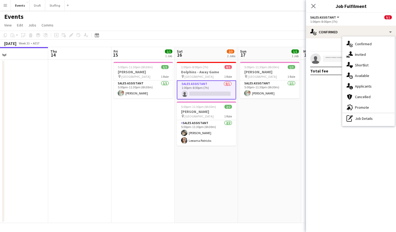
click at [140, 19] on div "Events" at bounding box center [198, 16] width 396 height 10
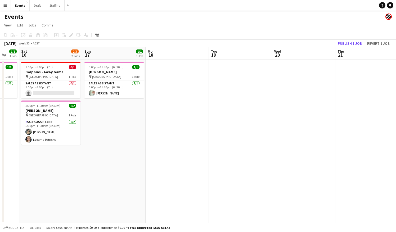
drag, startPoint x: 340, startPoint y: 120, endPoint x: 181, endPoint y: 132, distance: 159.4
click at [181, 132] on app-calendar-viewport "Tue 12 Wed 13 Thu 14 Fri 15 1/1 1 Job Sat 16 2/3 2 Jobs Sun 17 1/1 1 Job Mon 18…" at bounding box center [198, 135] width 396 height 176
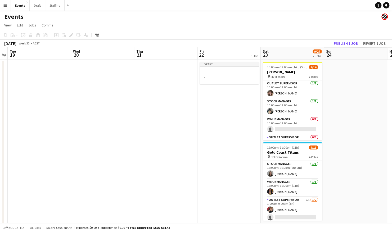
drag, startPoint x: 357, startPoint y: 119, endPoint x: 165, endPoint y: 130, distance: 192.9
click at [158, 132] on app-calendar-viewport "Sat 16 2/3 2 Jobs Sun 17 1/1 1 Job Mon 18 Tue 19 Wed 20 Thu 21 Fri 22 1 Job Sat…" at bounding box center [196, 139] width 392 height 184
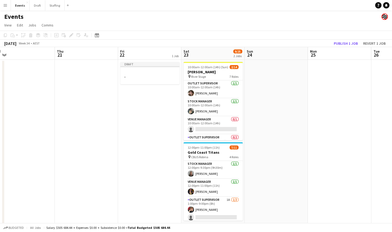
drag, startPoint x: 363, startPoint y: 116, endPoint x: 254, endPoint y: 115, distance: 108.9
click at [283, 125] on app-calendar-viewport "Sat 16 2/3 2 Jobs Sun 17 1/1 1 Job Mon 18 Tue 19 Wed 20 Thu 21 Fri 22 1 Job Sat…" at bounding box center [196, 139] width 392 height 184
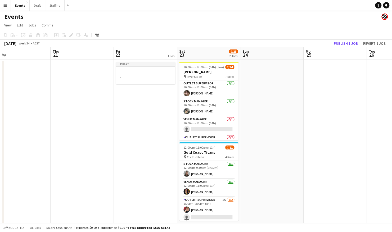
click at [269, 72] on app-date-cell at bounding box center [272, 146] width 63 height 172
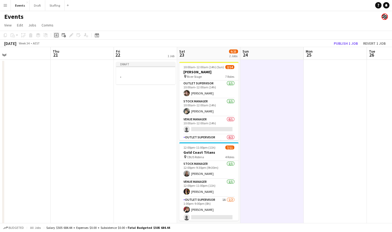
click at [56, 36] on icon at bounding box center [56, 35] width 2 height 2
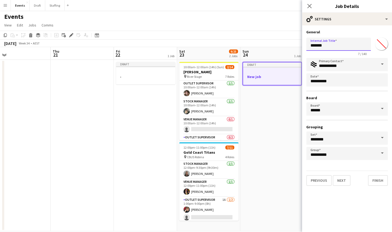
drag, startPoint x: 331, startPoint y: 48, endPoint x: 299, endPoint y: 47, distance: 31.8
click at [300, 48] on body "Menu Boards Boards Boards All jobs Status Workforce Workforce My Workforce Recr…" at bounding box center [196, 120] width 392 height 241
type input "**********"
click at [384, 46] on input "*******" at bounding box center [381, 43] width 19 height 19
type input "*******"
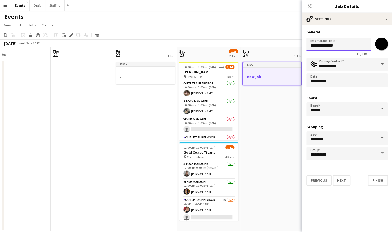
click at [341, 47] on input "**********" at bounding box center [339, 44] width 65 height 13
click at [345, 180] on button "Next" at bounding box center [342, 180] width 18 height 11
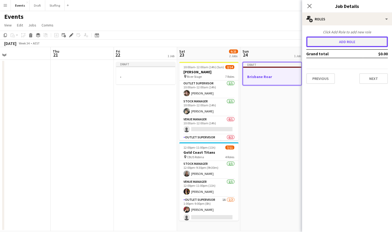
click at [330, 44] on button "Add role" at bounding box center [348, 42] width 82 height 11
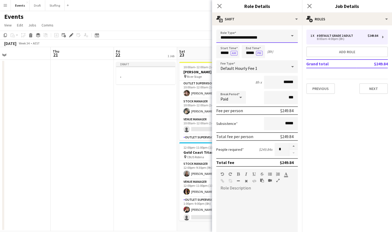
click at [269, 41] on input "**********" at bounding box center [258, 36] width 82 height 13
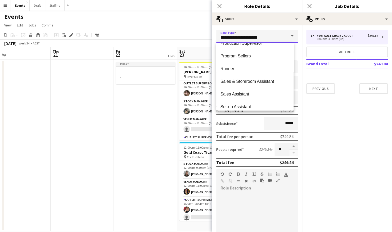
scroll to position [186, 0]
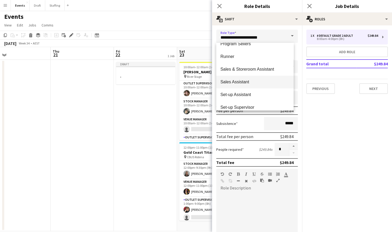
click at [244, 83] on span "Sales Assistant" at bounding box center [255, 82] width 69 height 5
type input "**********"
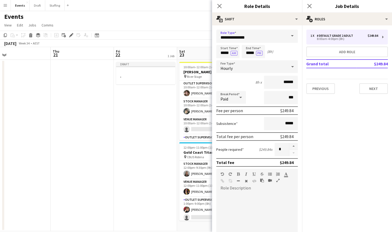
click at [249, 190] on div at bounding box center [258, 222] width 82 height 67
paste div
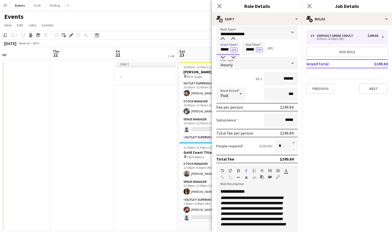
click at [225, 49] on input "*****" at bounding box center [228, 48] width 23 height 13
type input "*****"
click at [370, 90] on button "Next" at bounding box center [374, 88] width 29 height 11
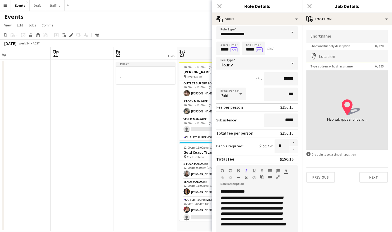
click at [342, 57] on input "Location" at bounding box center [348, 56] width 82 height 13
type input "**********"
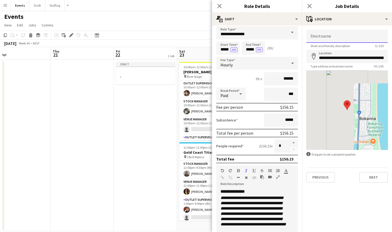
click at [333, 37] on input "Shortname" at bounding box center [348, 36] width 82 height 13
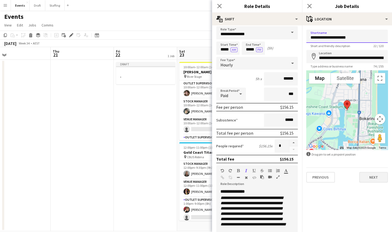
type input "**********"
click at [372, 179] on button "Next" at bounding box center [374, 177] width 29 height 11
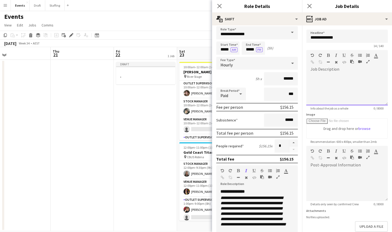
click at [335, 77] on div at bounding box center [348, 90] width 82 height 32
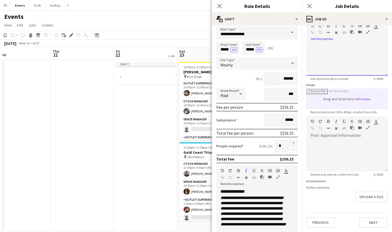
scroll to position [24, 0]
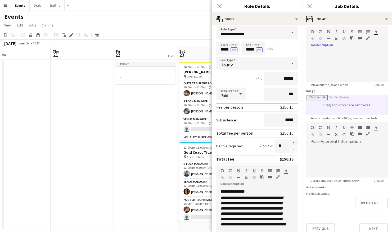
click at [361, 106] on input "Image" at bounding box center [347, 105] width 81 height 20
type input "**********"
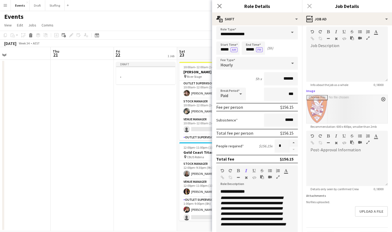
scroll to position [38, 0]
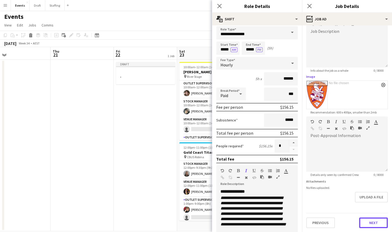
click at [370, 224] on button "Next" at bounding box center [374, 223] width 29 height 11
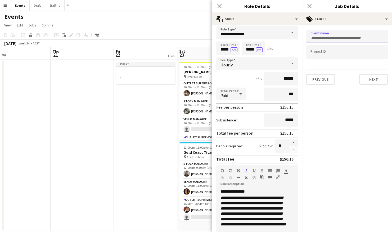
click at [330, 38] on input "Type to search client labels..." at bounding box center [347, 38] width 73 height 5
click at [332, 50] on form at bounding box center [347, 52] width 73 height 6
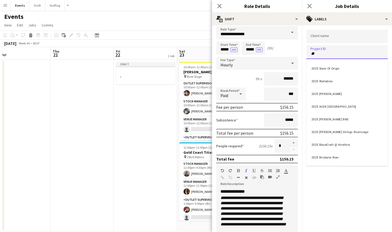
type input "*"
type input "**"
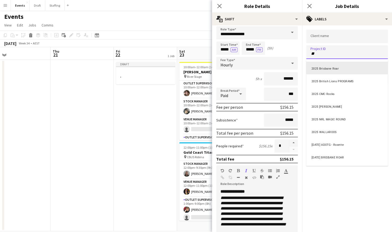
click at [330, 65] on div "2025 Brisbane Roar" at bounding box center [348, 68] width 82 height 13
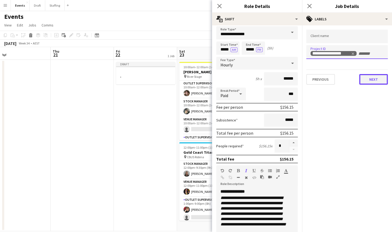
click at [375, 78] on button "Next" at bounding box center [374, 79] width 29 height 11
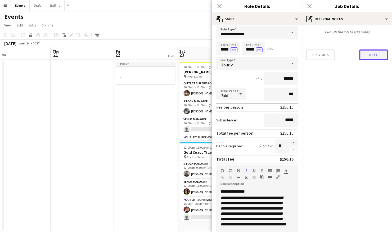
click at [373, 55] on button "Next" at bounding box center [374, 55] width 29 height 11
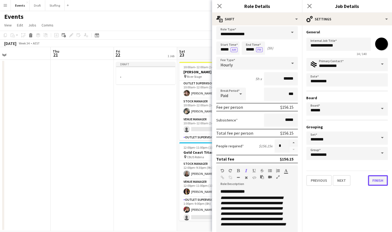
click at [377, 182] on button "Finish" at bounding box center [378, 180] width 20 height 11
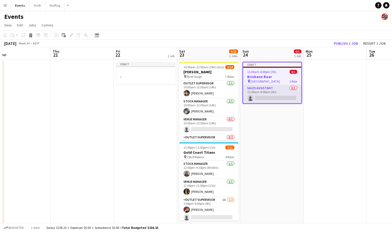
click at [277, 92] on app-card-role "Sales Assistant 0/1 11:00am-4:00pm (5h) single-neutral-actions" at bounding box center [272, 94] width 58 height 18
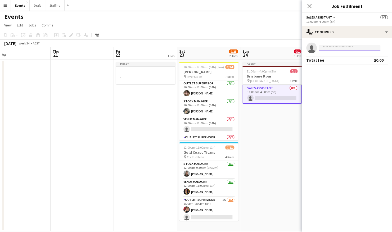
click at [346, 49] on input at bounding box center [349, 48] width 61 height 6
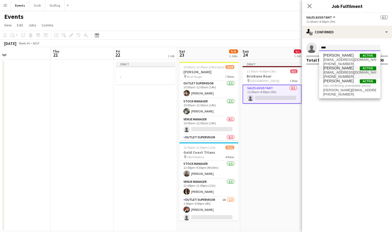
type input "****"
click at [343, 72] on span "[EMAIL_ADDRESS][DOMAIN_NAME]" at bounding box center [350, 72] width 53 height 4
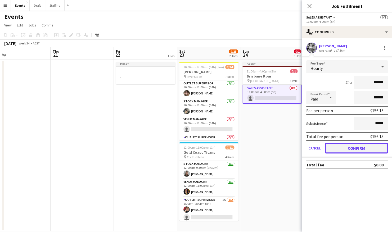
click at [353, 150] on button "Confirm" at bounding box center [356, 148] width 63 height 11
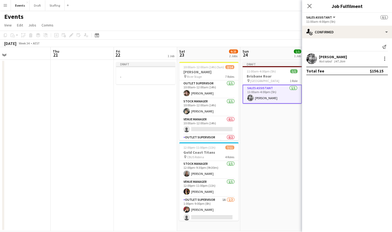
click at [261, 136] on app-date-cell "Draft 11:00am-4:00pm (5h) 1/1 Brisbane Roar pin [GEOGRAPHIC_DATA] 1 Role Sales …" at bounding box center [272, 146] width 63 height 172
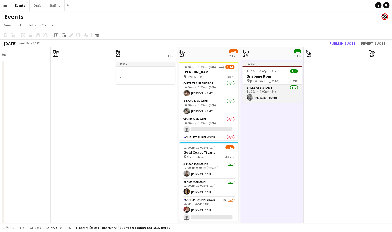
click at [266, 98] on app-card-role "Sales Assistant [DATE] 11:00am-4:00pm (5h) [PERSON_NAME]" at bounding box center [272, 94] width 59 height 18
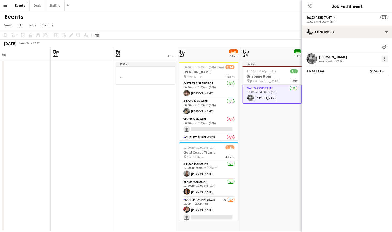
click at [385, 59] on div at bounding box center [385, 59] width 6 height 6
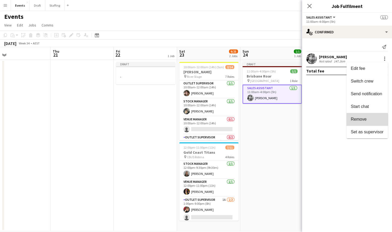
click at [363, 121] on span "Remove" at bounding box center [359, 119] width 16 height 5
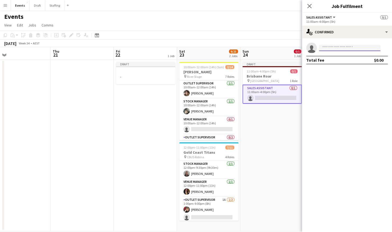
click at [338, 48] on input at bounding box center [349, 48] width 61 height 6
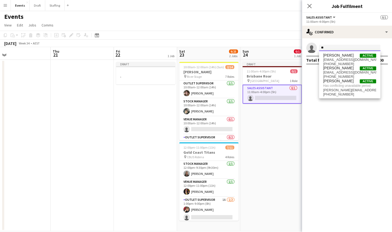
type input "*"
click at [265, 23] on app-page-menu "View Day view expanded Day view collapsed Month view Date picker Jump to [DATE]…" at bounding box center [196, 26] width 392 height 10
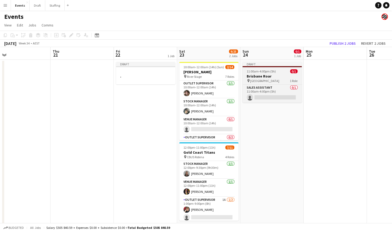
click at [281, 69] on app-job-card "Draft 11:00am-4:00pm (5h) 0/1 Brisbane Roar pin [GEOGRAPHIC_DATA] 1 Role Sales …" at bounding box center [272, 82] width 59 height 41
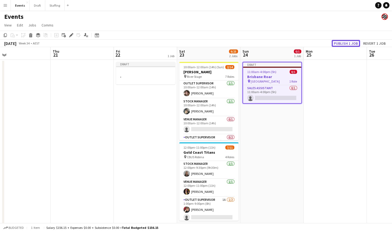
click at [347, 44] on button "Publish 1 job" at bounding box center [346, 43] width 28 height 7
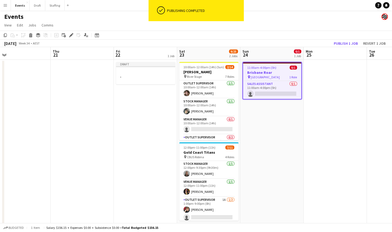
click at [279, 133] on app-date-cell "11:00am-4:00pm (5h) 0/1 Brisbane Roar pin [GEOGRAPHIC_DATA] 1 Role Sales Assist…" at bounding box center [272, 146] width 63 height 172
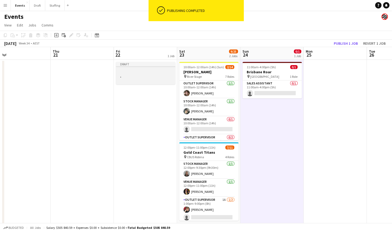
click at [149, 71] on div at bounding box center [145, 71] width 59 height 4
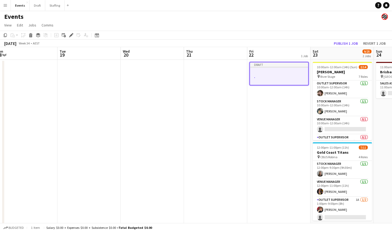
drag, startPoint x: 258, startPoint y: 135, endPoint x: 395, endPoint y: 136, distance: 137.0
click at [392, 136] on html "Menu Boards Boards Boards All jobs Status Workforce Workforce My Workforce Recr…" at bounding box center [196, 120] width 392 height 241
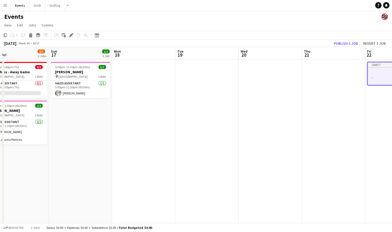
drag, startPoint x: 260, startPoint y: 128, endPoint x: 356, endPoint y: 130, distance: 96.5
click at [378, 130] on app-calendar-viewport "Thu 14 Fri 15 1/1 1 Job Sat 16 2/3 2 Jobs Sun 17 1/1 1 Job Mon 18 Tue 19 Wed 20…" at bounding box center [196, 139] width 392 height 184
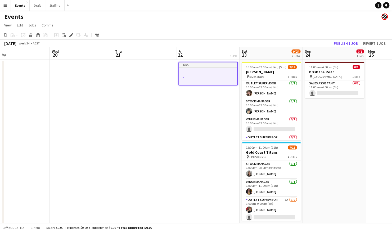
drag, startPoint x: 323, startPoint y: 125, endPoint x: 186, endPoint y: 134, distance: 137.5
click at [181, 134] on app-calendar-viewport "Sat 16 2/3 2 Jobs Sun 17 1/1 1 Job Mon 18 Tue 19 Wed 20 Thu 21 Fri 22 1 Job Sat…" at bounding box center [196, 139] width 392 height 184
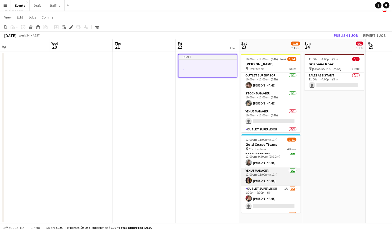
scroll to position [0, 0]
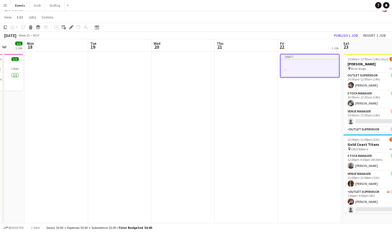
drag, startPoint x: 147, startPoint y: 113, endPoint x: 212, endPoint y: 119, distance: 65.8
click at [314, 123] on app-calendar-viewport "Fri 15 1/1 1 Job Sat 16 2/3 2 Jobs Sun 17 1/1 1 Job Mon 18 Tue 19 Wed 20 Thu 21…" at bounding box center [196, 131] width 392 height 184
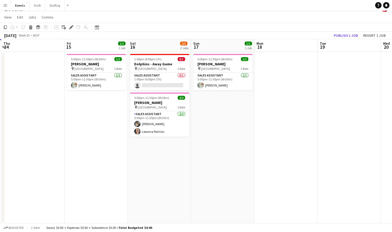
scroll to position [0, 119]
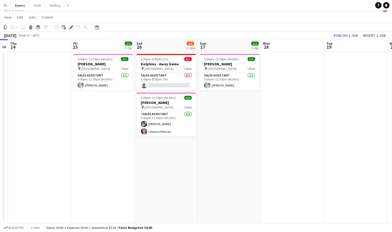
drag, startPoint x: 149, startPoint y: 117, endPoint x: 266, endPoint y: 119, distance: 116.9
click at [266, 119] on app-calendar-viewport "Tue 12 Wed 13 Thu 14 Fri 15 1/1 1 Job Sat 16 2/3 2 Jobs Sun 17 1/1 1 Job Mon 18…" at bounding box center [196, 131] width 392 height 184
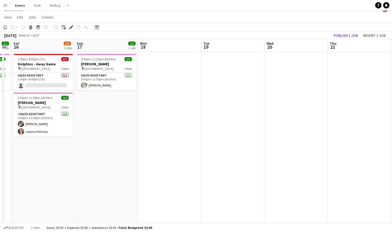
drag, startPoint x: 293, startPoint y: 118, endPoint x: 178, endPoint y: 136, distance: 116.9
click at [166, 140] on app-calendar-viewport "Tue 12 Wed 13 Thu 14 Fri 15 1/1 1 Job Sat 16 2/3 2 Jobs Sun 17 1/1 1 Job Mon 18…" at bounding box center [196, 131] width 392 height 184
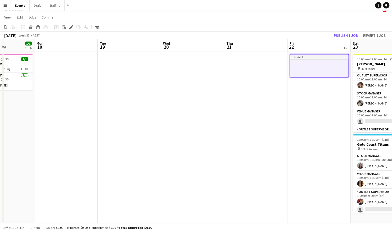
drag, startPoint x: 313, startPoint y: 121, endPoint x: 213, endPoint y: 143, distance: 102.0
click at [213, 143] on app-calendar-viewport "Thu 14 Fri 15 1/1 1 Job Sat 16 2/3 2 Jobs Sun 17 1/1 1 Job Mon 18 Tue 19 Wed 20…" at bounding box center [196, 131] width 392 height 184
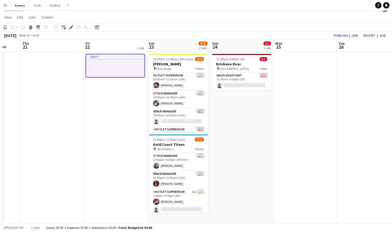
drag, startPoint x: 312, startPoint y: 133, endPoint x: 96, endPoint y: 142, distance: 215.6
click at [105, 155] on app-calendar-viewport "Mon 18 Tue 19 Wed 20 Thu 21 Fri 22 1 Job Sat 23 9/25 2 Jobs Sun 24 0/1 1 Job Mo…" at bounding box center [196, 131] width 392 height 184
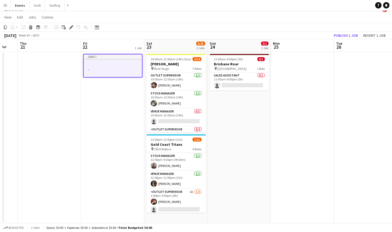
click at [109, 75] on app-job-card "Draft ." at bounding box center [112, 66] width 59 height 24
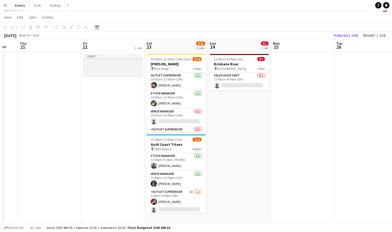
click at [110, 64] on div at bounding box center [112, 63] width 59 height 4
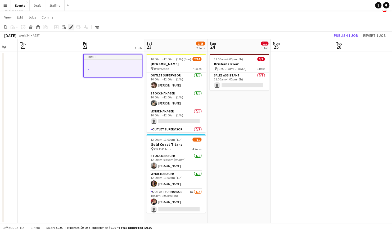
click at [72, 26] on icon at bounding box center [71, 27] width 3 height 3
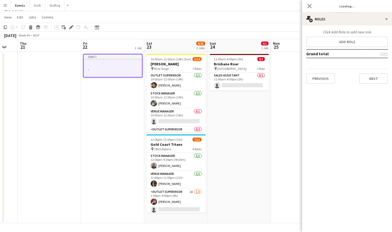
type input "*******"
click at [321, 76] on button "Previous" at bounding box center [321, 78] width 29 height 11
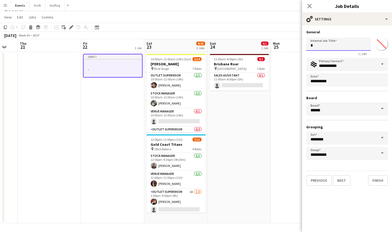
click at [341, 50] on input "*" at bounding box center [339, 44] width 65 height 13
type input "**********"
click at [385, 41] on input "*******" at bounding box center [381, 43] width 19 height 19
type input "*******"
click at [355, 46] on input "**********" at bounding box center [339, 44] width 65 height 13
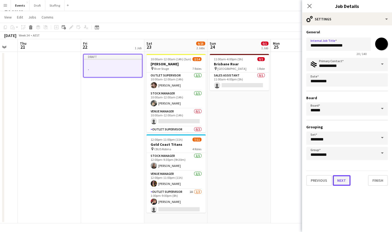
click at [341, 181] on button "Next" at bounding box center [342, 180] width 18 height 11
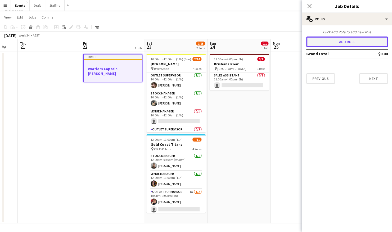
click at [349, 45] on button "Add role" at bounding box center [348, 42] width 82 height 11
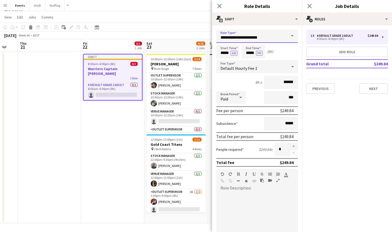
click at [270, 37] on input "**********" at bounding box center [258, 36] width 82 height 13
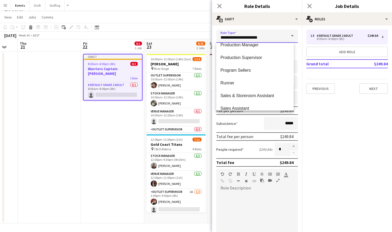
scroll to position [186, 0]
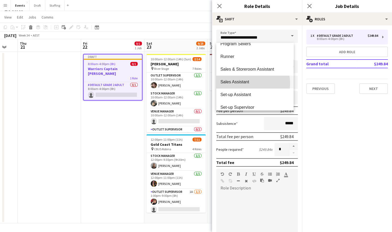
click at [244, 83] on span "Sales Assistant" at bounding box center [255, 82] width 69 height 5
type input "**********"
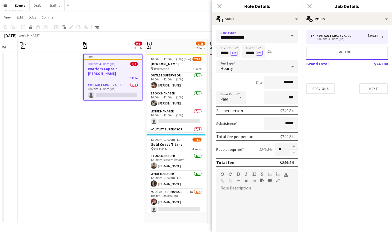
click at [225, 52] on input "*****" at bounding box center [228, 51] width 23 height 13
type input "*****"
click at [250, 54] on input "*****" at bounding box center [253, 51] width 23 height 13
type input "*****"
click at [277, 99] on input "***" at bounding box center [281, 97] width 34 height 13
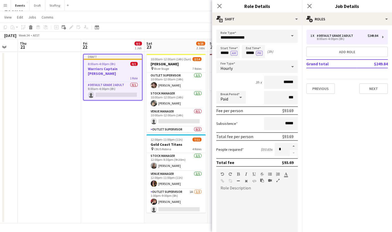
click at [233, 194] on div at bounding box center [258, 225] width 82 height 64
paste div
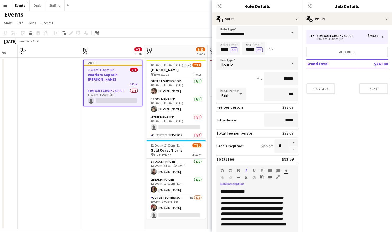
scroll to position [0, 0]
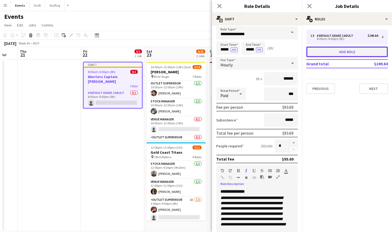
click at [351, 52] on button "Add role" at bounding box center [348, 52] width 82 height 11
type input "**********"
type input "*****"
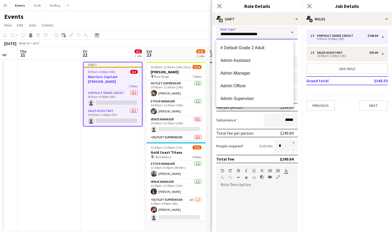
click at [262, 29] on input "**********" at bounding box center [258, 32] width 82 height 13
click at [248, 97] on span "Venue Manager" at bounding box center [255, 98] width 69 height 5
type input "**********"
type input "******"
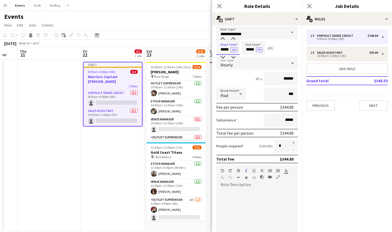
click at [224, 50] on input "*****" at bounding box center [228, 48] width 23 height 13
type input "*****"
click at [249, 50] on input "*****" at bounding box center [253, 48] width 23 height 13
type input "*****"
drag, startPoint x: 328, startPoint y: 129, endPoint x: 327, endPoint y: 126, distance: 3.0
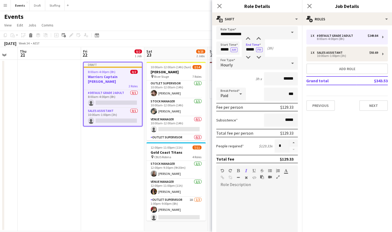
click at [328, 129] on mat-expansion-panel "pencil3 General details 1 x # Default Grade 2 Adult $249.84 8:00am-4:00pm (8h) …" at bounding box center [347, 128] width 90 height 207
click at [371, 107] on button "Next" at bounding box center [374, 105] width 29 height 11
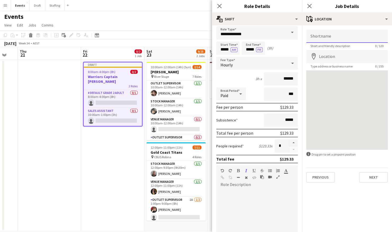
click at [331, 37] on input "Shortname" at bounding box center [348, 36] width 82 height 13
type input "**********"
click at [324, 57] on input "Location" at bounding box center [348, 56] width 82 height 13
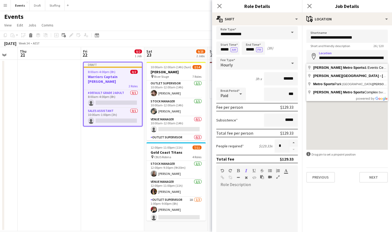
type input "**********"
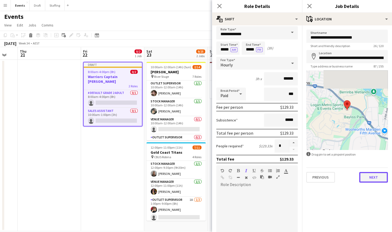
click at [369, 176] on button "Next" at bounding box center [374, 177] width 29 height 11
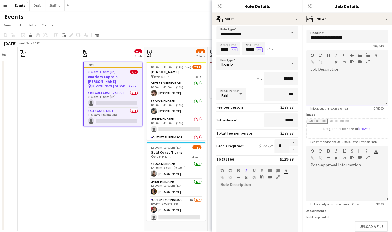
click at [328, 81] on div at bounding box center [348, 90] width 82 height 32
click at [319, 77] on div at bounding box center [348, 90] width 82 height 32
paste div
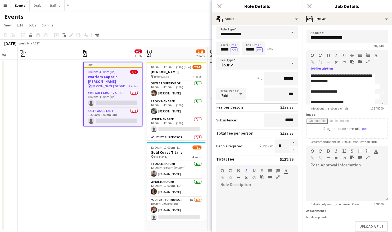
scroll to position [0, 0]
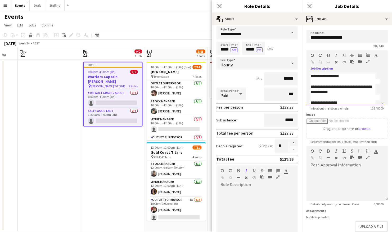
click at [328, 77] on div "**********" at bounding box center [343, 76] width 65 height 5
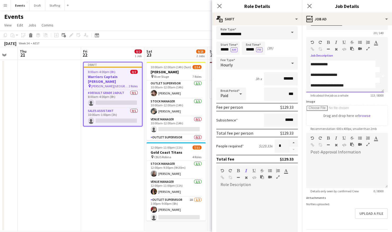
scroll to position [29, 0]
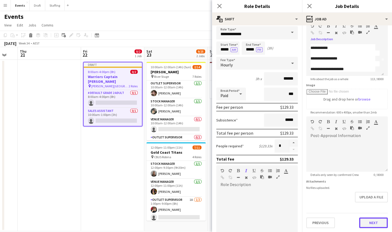
click at [370, 221] on button "Next" at bounding box center [374, 223] width 29 height 11
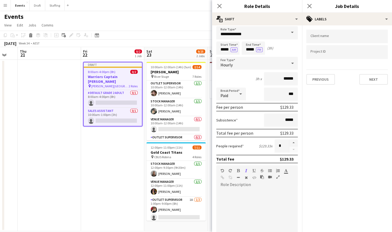
scroll to position [0, 0]
click at [328, 39] on div at bounding box center [348, 37] width 82 height 14
click at [376, 80] on button "Next" at bounding box center [374, 79] width 29 height 11
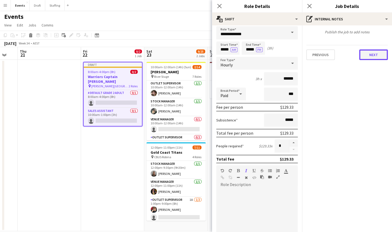
click at [375, 55] on button "Next" at bounding box center [374, 55] width 29 height 11
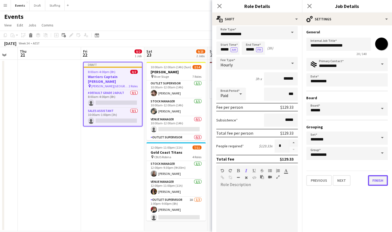
click at [372, 180] on button "Finish" at bounding box center [378, 180] width 20 height 11
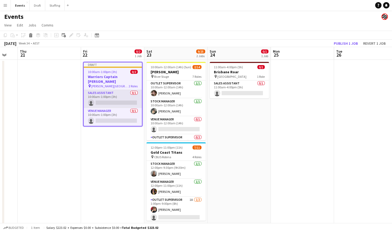
click at [112, 91] on app-card-role "Sales Assistant 0/1 10:00am-1:00pm (3h) single-neutral-actions" at bounding box center [113, 99] width 58 height 18
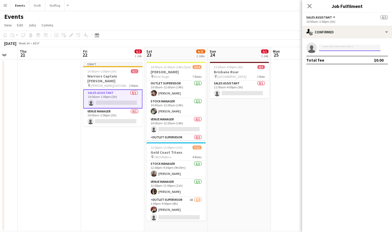
click at [330, 47] on input at bounding box center [349, 48] width 61 height 6
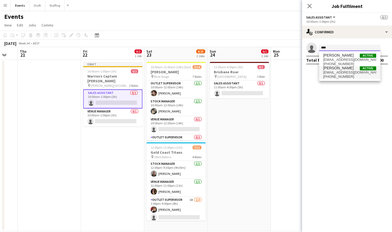
type input "****"
click at [332, 75] on span "[PHONE_NUMBER]" at bounding box center [350, 77] width 53 height 4
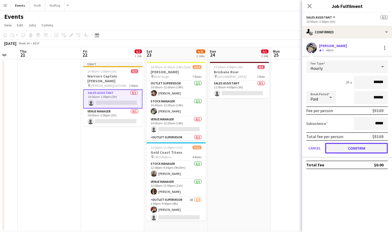
click at [366, 151] on button "Confirm" at bounding box center [356, 148] width 63 height 11
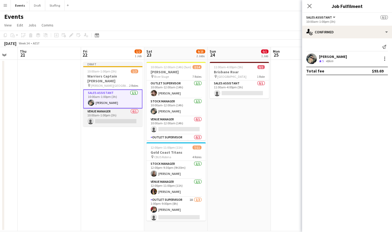
click at [117, 111] on app-card-role "Venue Manager 0/1 10:00am-1:00pm (3h) single-neutral-actions" at bounding box center [112, 118] width 59 height 18
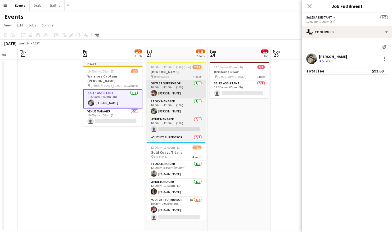
scroll to position [0, 172]
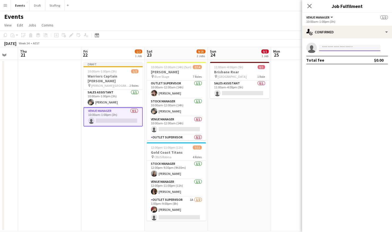
click at [335, 47] on input at bounding box center [349, 48] width 61 height 6
type input "***"
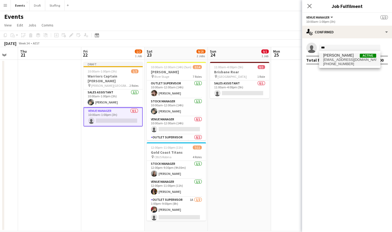
click at [342, 61] on span "[EMAIL_ADDRESS][DOMAIN_NAME]" at bounding box center [350, 60] width 53 height 4
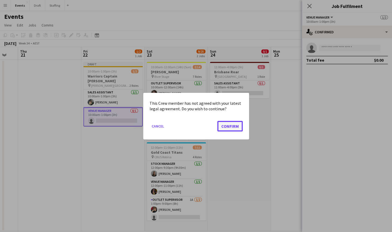
click at [232, 126] on button "Confirm" at bounding box center [230, 126] width 25 height 11
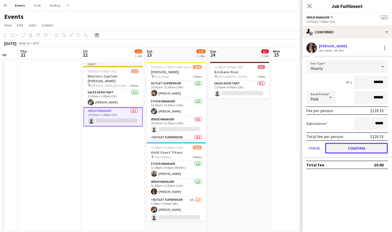
click at [364, 148] on button "Confirm" at bounding box center [356, 148] width 63 height 11
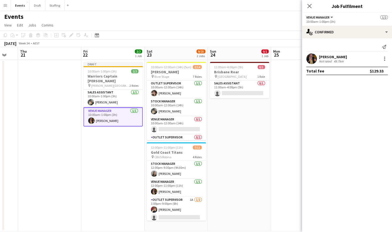
click at [99, 145] on app-date-cell "Draft 10:00am-1:00pm (3h) 2/2 Warriors Captain Run pin [PERSON_NAME][GEOGRAPHIC…" at bounding box center [112, 146] width 63 height 172
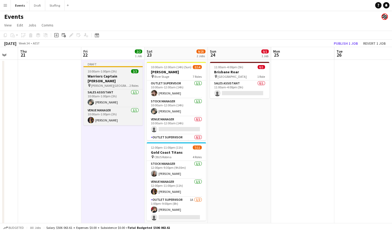
click at [113, 78] on h3 "Warriors Captain [PERSON_NAME]" at bounding box center [112, 79] width 59 height 10
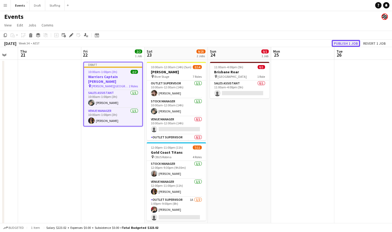
click at [353, 42] on button "Publish 1 job" at bounding box center [346, 43] width 28 height 7
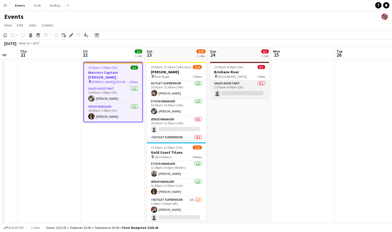
click at [244, 92] on app-card-role "Sales Assistant 0/1 11:00am-4:00pm (5h) single-neutral-actions" at bounding box center [239, 90] width 59 height 18
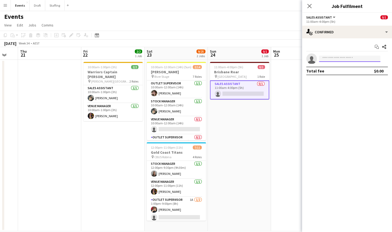
click at [337, 59] on input at bounding box center [349, 59] width 61 height 6
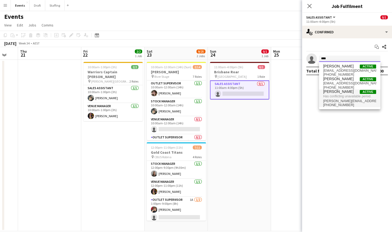
type input "****"
click at [340, 98] on span "Has conflicting unavailable period." at bounding box center [350, 96] width 53 height 5
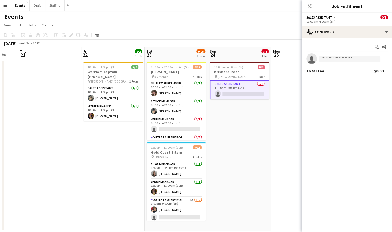
click at [237, 113] on app-date-cell "11:00am-4:00pm (5h) 0/1 Brisbane Roar pin [GEOGRAPHIC_DATA] 1 Role Sales Assist…" at bounding box center [239, 146] width 63 height 172
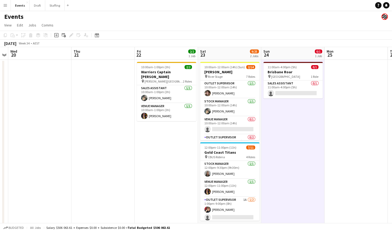
drag, startPoint x: 235, startPoint y: 140, endPoint x: 364, endPoint y: 136, distance: 129.1
click at [364, 136] on app-calendar-viewport "Mon 18 Tue 19 Wed 20 Thu 21 Fri 22 2/2 1 Job Sat 23 9/25 2 Jobs Sun 24 0/1 1 Jo…" at bounding box center [196, 139] width 392 height 184
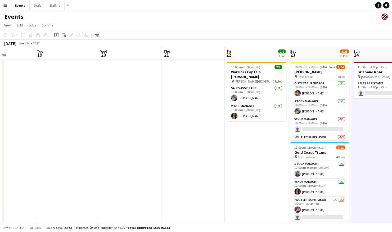
drag, startPoint x: 77, startPoint y: 141, endPoint x: 237, endPoint y: 158, distance: 161.0
click at [237, 158] on app-calendar-viewport "Sun 17 1/1 1 Job Mon 18 Tue 19 Wed 20 Thu 21 Fri 22 2/2 1 Job Sat 23 9/25 2 Job…" at bounding box center [196, 139] width 392 height 184
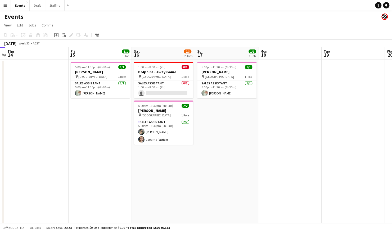
scroll to position [0, 120]
drag, startPoint x: 96, startPoint y: 158, endPoint x: 182, endPoint y: 164, distance: 85.5
click at [182, 164] on app-calendar-viewport "Tue 12 Wed 13 Thu 14 Fri 15 1/1 1 Job Sat 16 2/3 2 Jobs Sun 17 1/1 1 Job Mon 18…" at bounding box center [196, 139] width 392 height 184
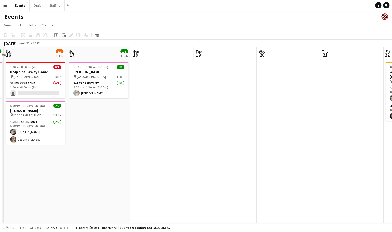
drag, startPoint x: 306, startPoint y: 125, endPoint x: 165, endPoint y: 155, distance: 143.3
click at [165, 155] on app-calendar-viewport "Tue 12 Wed 13 Thu 14 Fri 15 1/1 1 Job Sat 16 2/3 2 Jobs Sun 17 1/1 1 Job Mon 18…" at bounding box center [196, 139] width 392 height 184
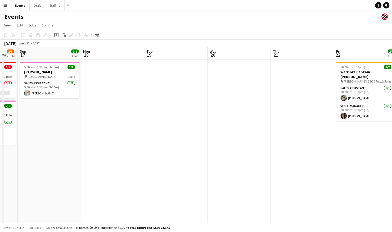
drag, startPoint x: 368, startPoint y: 135, endPoint x: 216, endPoint y: 165, distance: 155.2
click at [216, 165] on app-calendar-viewport "Thu 14 Fri 15 1/1 1 Job Sat 16 2/3 2 Jobs Sun 17 1/1 1 Job Mon 18 Tue 19 Wed 20…" at bounding box center [196, 139] width 392 height 184
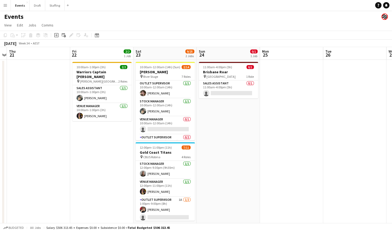
drag, startPoint x: 362, startPoint y: 129, endPoint x: 230, endPoint y: 136, distance: 131.9
click at [230, 136] on app-calendar-viewport "Mon 18 Tue 19 Wed 20 Thu 21 Fri 22 2/2 1 Job Sat 23 9/25 2 Jobs Sun 24 0/1 1 Jo…" at bounding box center [196, 139] width 392 height 184
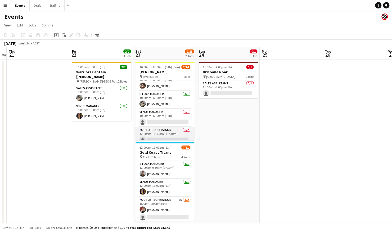
scroll to position [27, 0]
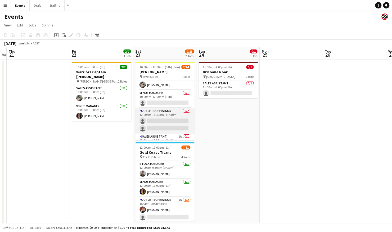
click at [165, 121] on app-card-role "Outlet Supervisor 0/2 12:00pm-11:30pm (11h30m) single-neutral-actions single-ne…" at bounding box center [164, 121] width 59 height 26
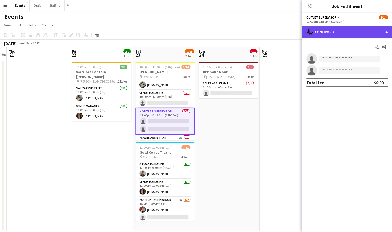
click at [347, 37] on div "single-neutral-actions-check-2 Confirmed" at bounding box center [347, 32] width 90 height 13
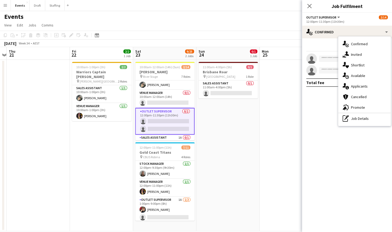
click at [354, 86] on div "single-neutral-actions-information Applicants" at bounding box center [365, 86] width 52 height 11
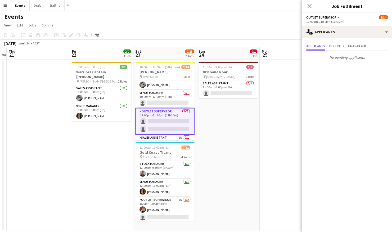
scroll to position [53, 0]
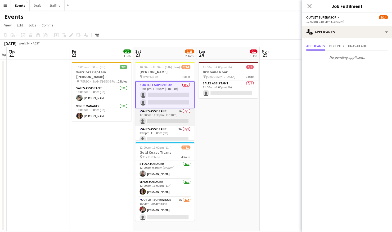
click at [169, 120] on app-card-role "Sales Assistant 1A 0/1 12:00pm-11:30pm (11h30m) single-neutral-actions" at bounding box center [164, 117] width 59 height 18
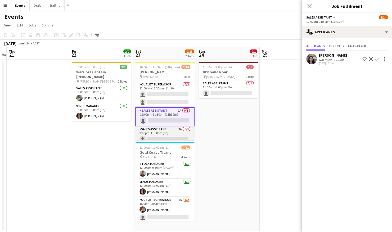
click at [166, 133] on app-card-role "Sales Assistant 3A 0/3 3:00pm-11:00pm (8h) single-neutral-actions single-neutra…" at bounding box center [164, 142] width 59 height 33
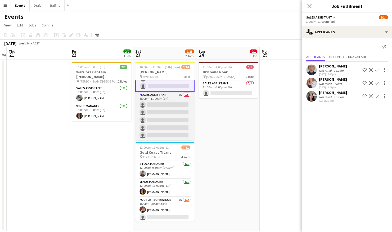
click at [170, 111] on app-card-role "Sales Assistant 1A 0/5 5:00pm-11:00pm (6h) single-neutral-actions single-neutra…" at bounding box center [164, 116] width 59 height 49
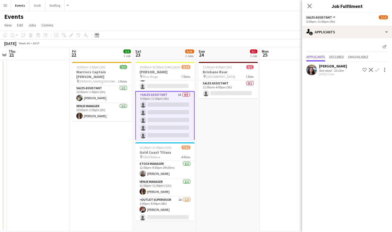
scroll to position [121, 0]
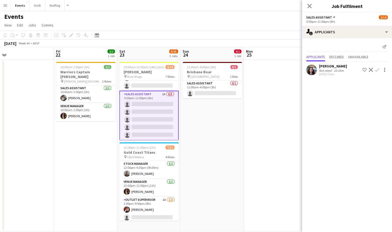
drag, startPoint x: 201, startPoint y: 129, endPoint x: 116, endPoint y: 137, distance: 85.0
click at [115, 137] on app-calendar-viewport "Mon 18 Tue 19 Wed 20 Thu 21 Fri 22 2/2 1 Job Sat 23 9/25 2 Jobs Sun 24 0/1 1 Jo…" at bounding box center [196, 139] width 392 height 184
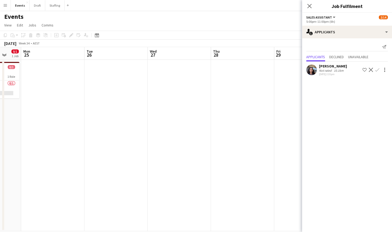
drag, startPoint x: 248, startPoint y: 122, endPoint x: 167, endPoint y: 123, distance: 80.0
click at [161, 123] on app-calendar-viewport "Fri 22 2/2 1 Job Sat 23 9/25 2 Jobs Sun 24 0/1 1 Job Mon 25 Tue 26 Wed 27 Thu 2…" at bounding box center [196, 139] width 392 height 184
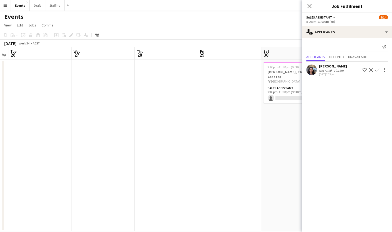
drag, startPoint x: 218, startPoint y: 119, endPoint x: 147, endPoint y: 125, distance: 70.8
click at [143, 125] on app-calendar-viewport "Fri 22 2/2 1 Job Sat 23 9/25 2 Jobs Sun 24 0/1 1 Job Mon 25 Tue 26 Wed 27 Thu 2…" at bounding box center [196, 139] width 392 height 184
click at [200, 124] on app-date-cell at bounding box center [230, 146] width 63 height 172
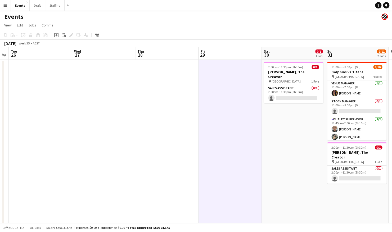
scroll to position [120, 0]
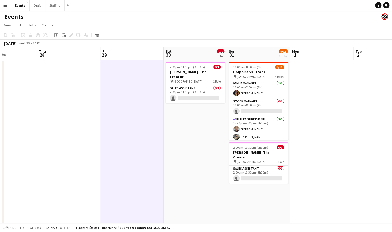
drag, startPoint x: 225, startPoint y: 145, endPoint x: 176, endPoint y: 156, distance: 49.3
click at [177, 157] on app-calendar-viewport "Sun 24 0/1 1 Job Mon 25 Tue 26 Wed 27 Thu 28 Fri 29 Sat 30 0/1 1 Job Sun 31 9/1…" at bounding box center [196, 139] width 392 height 184
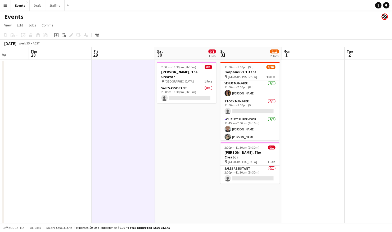
click at [67, 144] on app-date-cell at bounding box center [59, 146] width 63 height 172
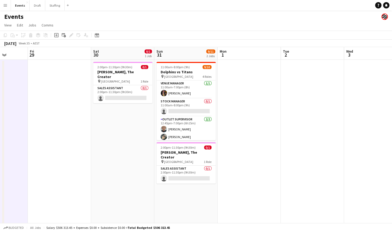
drag, startPoint x: 337, startPoint y: 146, endPoint x: 145, endPoint y: 146, distance: 191.6
click at [145, 146] on app-calendar-viewport "Tue 26 Wed 27 Thu 28 Fri 29 Sat 30 0/1 1 Job Sun 31 9/11 2 Jobs Mon 1 Tue 2 Wed…" at bounding box center [196, 139] width 392 height 184
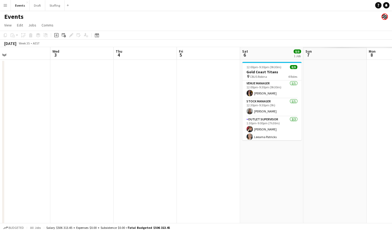
scroll to position [0, 136]
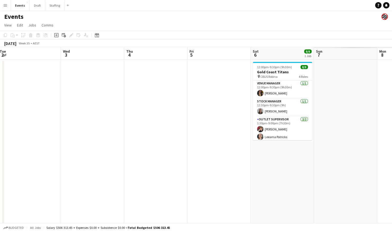
drag, startPoint x: 352, startPoint y: 137, endPoint x: 136, endPoint y: 140, distance: 216.3
click at [126, 138] on app-calendar-viewport "Sat 30 0/1 1 Job Sun 31 9/11 2 Jobs Mon 1 Tue 2 Wed 3 Thu 4 Fri 5 Sat 6 8/8 1 J…" at bounding box center [196, 139] width 392 height 184
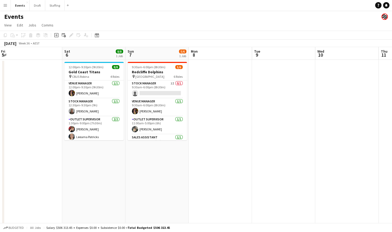
scroll to position [0, 256]
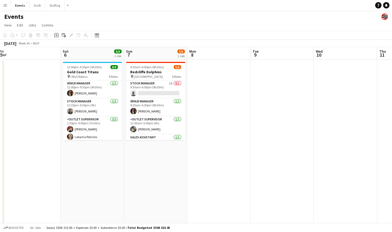
drag, startPoint x: 329, startPoint y: 163, endPoint x: 209, endPoint y: 166, distance: 119.8
click at [209, 166] on app-calendar-viewport "Mon 1 Tue 2 Wed 3 Thu 4 Fri 5 Sat 6 8/8 1 Job Sun 7 5/6 1 Job Mon 8 Tue 9 Wed 1…" at bounding box center [196, 139] width 392 height 184
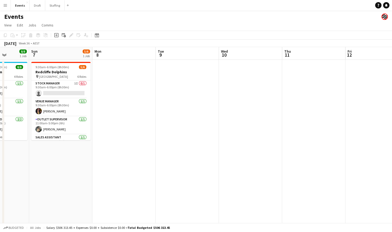
drag, startPoint x: 298, startPoint y: 106, endPoint x: 205, endPoint y: 109, distance: 93.3
click at [205, 109] on app-calendar-viewport "Wed 3 Thu 4 Fri 5 Sat 6 8/8 1 Job Sun 7 5/6 1 Job Mon 8 Tue 9 Wed 10 Thu 11 Fri…" at bounding box center [196, 139] width 392 height 184
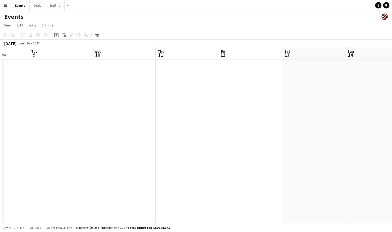
drag, startPoint x: 328, startPoint y: 120, endPoint x: 207, endPoint y: 124, distance: 121.4
click at [208, 124] on app-calendar-viewport "Fri 5 Sat 6 8/8 1 Job Sun 7 5/6 1 Job Mon 8 Tue 9 Wed 10 Thu 11 Fri 12 Sat 13 S…" at bounding box center [196, 139] width 392 height 184
drag, startPoint x: 336, startPoint y: 151, endPoint x: 190, endPoint y: 149, distance: 145.8
click at [190, 149] on app-calendar-viewport "Sun 7 5/6 1 Job Mon 8 Tue 9 Wed 10 Thu 11 Fri 12 Sat 13 Sun 14 Mon 15 Tue 16 We…" at bounding box center [196, 139] width 392 height 184
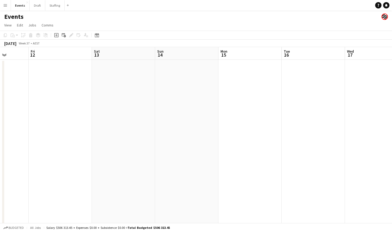
drag, startPoint x: 351, startPoint y: 157, endPoint x: 188, endPoint y: 151, distance: 163.4
click at [190, 154] on app-calendar-viewport "Tue 9 Wed 10 Thu 11 Fri 12 Sat 13 Sun 14 Mon 15 Tue 16 Wed 17 Thu 18 Fri 19 Sat…" at bounding box center [196, 139] width 392 height 184
drag, startPoint x: 344, startPoint y: 148, endPoint x: 199, endPoint y: 148, distance: 145.0
click at [195, 149] on app-calendar-viewport "Sat 13 Sun 14 Mon 15 Tue 16 Wed 17 Thu 18 Fri 19 Sat 20 Sun 21 Mon 22 Tue 23 We…" at bounding box center [196, 139] width 392 height 184
drag, startPoint x: 349, startPoint y: 159, endPoint x: 241, endPoint y: 162, distance: 107.9
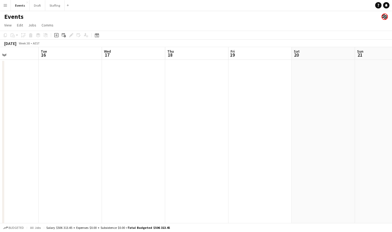
click at [241, 162] on app-calendar-viewport "Sat 13 Sun 14 Mon 15 Tue 16 Wed 17 Thu 18 Fri 19 Sat 20 Sun 21 Mon 22 Tue 23 We…" at bounding box center [196, 139] width 392 height 184
drag, startPoint x: 353, startPoint y: 160, endPoint x: 222, endPoint y: 156, distance: 130.9
click at [222, 156] on app-calendar-viewport "Wed 17 Thu 18 Fri 19 Sat 20 Sun 21 Mon 22 Tue 23 Wed 24 Thu 25 Fri 26 Sat 27 Su…" at bounding box center [196, 139] width 392 height 184
drag, startPoint x: 344, startPoint y: 155, endPoint x: 240, endPoint y: 156, distance: 103.9
click at [240, 156] on app-calendar-viewport "Wed 17 Thu 18 Fri 19 Sat 20 Sun 21 Mon 22 Tue 23 Wed 24 Thu 25 Fri 26 Sat 27 Su…" at bounding box center [196, 139] width 392 height 184
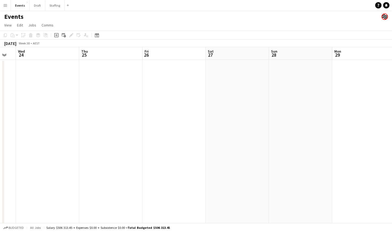
drag, startPoint x: 348, startPoint y: 151, endPoint x: 207, endPoint y: 146, distance: 141.1
click at [206, 148] on app-calendar-viewport "Sun 21 Mon 22 Tue 23 Wed 24 Thu 25 Fri 26 Sat 27 Sun 28 Mon 29 Tue 30 Wed 1 Thu…" at bounding box center [196, 139] width 392 height 184
drag, startPoint x: 327, startPoint y: 139, endPoint x: 202, endPoint y: 129, distance: 125.5
click at [201, 130] on app-calendar-viewport "Tue 23 Wed 24 Thu 25 Fri 26 Sat 27 Sun 28 Mon 29 Tue 30 Wed 1 Thu 2 Fri 3 Sat 4" at bounding box center [196, 139] width 392 height 184
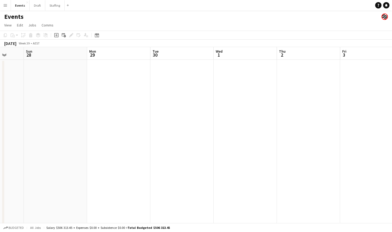
drag, startPoint x: 293, startPoint y: 131, endPoint x: 149, endPoint y: 125, distance: 143.8
click at [149, 125] on app-calendar-viewport "Thu 25 Fri 26 Sat 27 Sun 28 Mon 29 Tue 30 Wed 1 Thu 2 Fri 3 Sat 4 Sun 5 Mon 6" at bounding box center [196, 139] width 392 height 184
drag, startPoint x: 367, startPoint y: 132, endPoint x: 193, endPoint y: 129, distance: 174.1
click at [192, 130] on app-calendar-viewport "Sat 27 Sun 28 Mon 29 Tue 30 Wed 1 Thu 2 Fri 3 Sat 4 Sun 5 Mon 6 Tue 7 Wed 8" at bounding box center [196, 139] width 392 height 184
drag, startPoint x: 367, startPoint y: 130, endPoint x: 213, endPoint y: 131, distance: 153.7
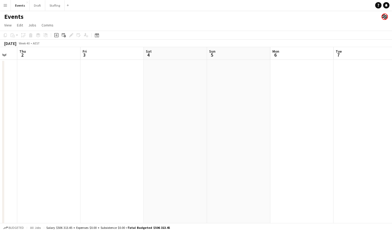
click at [215, 132] on app-calendar-viewport "Mon 29 Tue 30 Wed 1 Thu 2 Fri 3 Sat 4 Sun 5 Mon 6 Tue 7 Wed 8 Thu 9 Fri 10" at bounding box center [196, 139] width 392 height 184
drag, startPoint x: 334, startPoint y: 141, endPoint x: 197, endPoint y: 149, distance: 137.8
click at [197, 149] on app-calendar-viewport "Wed 1 Thu 2 Fri 3 Sat 4 Sun 5 Mon 6 Tue 7 Wed 8 Thu 9 Fri 10 Sat 11 0/1 1 Job S…" at bounding box center [196, 139] width 392 height 184
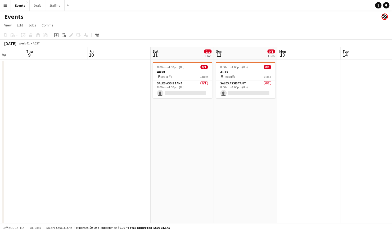
scroll to position [0, 230]
drag, startPoint x: 324, startPoint y: 156, endPoint x: 156, endPoint y: 157, distance: 168.0
click at [156, 157] on app-calendar-viewport "Sun 5 Mon 6 Tue 7 Wed 8 Thu 9 Fri 10 Sat 11 0/1 1 Job Sun 12 0/1 1 Job Mon 13 T…" at bounding box center [196, 139] width 392 height 184
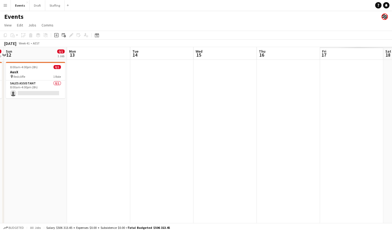
drag, startPoint x: 296, startPoint y: 145, endPoint x: 103, endPoint y: 142, distance: 193.7
click at [82, 142] on app-calendar-viewport "Thu 9 Fri 10 Sat 11 0/1 1 Job Sun 12 0/1 1 Job Mon 13 Tue 14 Wed 15 Thu 16 Fri …" at bounding box center [196, 139] width 392 height 184
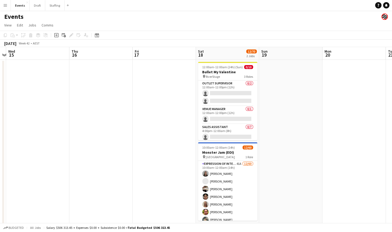
scroll to position [0, 248]
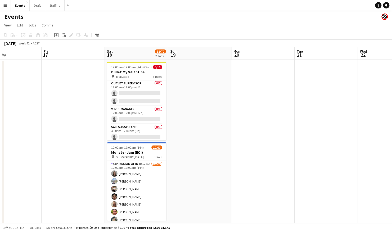
drag, startPoint x: 347, startPoint y: 132, endPoint x: 70, endPoint y: 137, distance: 276.4
click at [70, 137] on app-calendar-viewport "Mon 13 Tue 14 Wed 15 Thu 16 Fri 17 Sat 18 12/70 2 Jobs Sun 19 Mon 20 Tue 21 Wed…" at bounding box center [196, 139] width 392 height 184
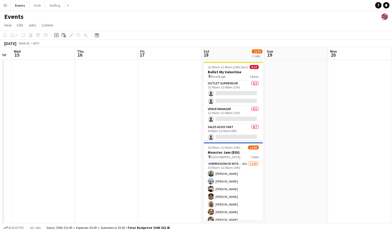
drag, startPoint x: 209, startPoint y: 95, endPoint x: 360, endPoint y: 134, distance: 156.5
click at [360, 134] on app-calendar-viewport "Mon 13 Tue 14 Wed 15 Thu 16 Fri 17 Sat 18 12/70 2 Jobs Sun 19 Mon 20 Tue 21 Wed…" at bounding box center [196, 139] width 392 height 184
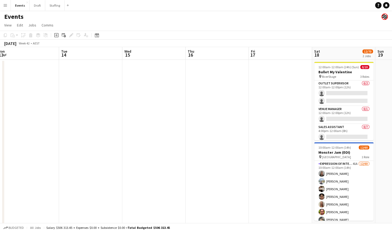
drag, startPoint x: 176, startPoint y: 122, endPoint x: 257, endPoint y: 130, distance: 80.7
click at [257, 130] on app-calendar-viewport "Sat 11 0/1 1 Job Sun 12 0/1 1 Job Mon 13 Tue 14 Wed 15 Thu 16 Fri 17 Sat 18 12/…" at bounding box center [196, 139] width 392 height 184
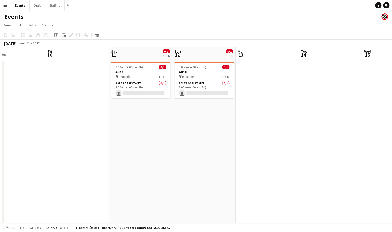
drag, startPoint x: 93, startPoint y: 130, endPoint x: 176, endPoint y: 142, distance: 83.6
click at [261, 133] on app-calendar-viewport "Tue 7 Wed 8 Thu 9 Fri 10 Sat 11 0/1 1 Job Sun 12 0/1 1 Job Mon 13 Tue 14 Wed 15…" at bounding box center [196, 139] width 392 height 184
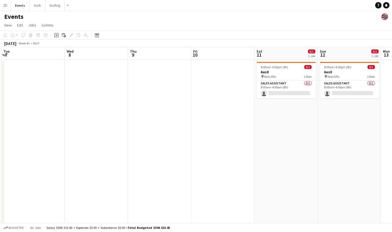
drag, startPoint x: 227, startPoint y: 146, endPoint x: 199, endPoint y: 153, distance: 28.9
click at [243, 149] on app-calendar-viewport "Sat 4 Sun 5 Mon 6 Tue 7 Wed 8 Thu 9 Fri 10 Sat 11 0/1 1 Job Sun 12 0/1 1 Job Mo…" at bounding box center [196, 139] width 392 height 184
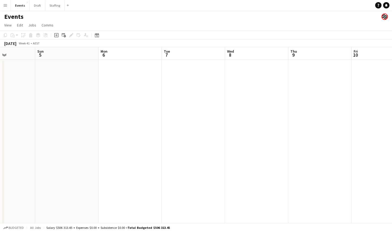
drag, startPoint x: 134, startPoint y: 142, endPoint x: 201, endPoint y: 148, distance: 67.9
click at [201, 148] on app-calendar-viewport "Thu 2 Fri 3 Sat 4 Sun 5 Mon 6 Tue 7 Wed 8 Thu 9 Fri 10 Sat 11 0/1 1 Job Sun 12 …" at bounding box center [196, 139] width 392 height 184
drag, startPoint x: 101, startPoint y: 149, endPoint x: 218, endPoint y: 149, distance: 116.1
click at [218, 149] on app-calendar-viewport "Mon 29 Tue 30 Wed 1 Thu 2 Fri 3 Sat 4 Sun 5 Mon 6 Tue 7 Wed 8 Thu 9 Fri 10" at bounding box center [196, 139] width 392 height 184
drag, startPoint x: 165, startPoint y: 150, endPoint x: 242, endPoint y: 149, distance: 77.1
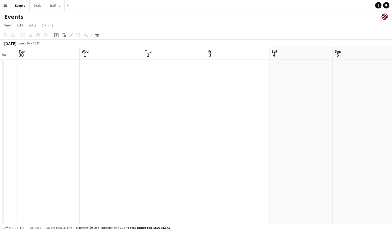
click at [242, 149] on app-calendar-viewport "Sun 28 Mon 29 Tue 30 Wed 1 Thu 2 Fri 3 Sat 4 Sun 5 Mon 6 Tue 7 Wed 8 Thu 9" at bounding box center [196, 139] width 392 height 184
drag, startPoint x: 202, startPoint y: 140, endPoint x: 246, endPoint y: 139, distance: 44.5
click at [262, 139] on app-calendar-viewport "Thu 25 Fri 26 Sat 27 Sun 28 Mon 29 Tue 30 Wed 1 Thu 2 Fri 3 Sat 4 Sun 5 Mon 6" at bounding box center [196, 139] width 392 height 184
drag, startPoint x: 227, startPoint y: 140, endPoint x: 237, endPoint y: 142, distance: 10.0
click at [240, 141] on app-calendar-viewport "Thu 25 Fri 26 Sat 27 Sun 28 Mon 29 Tue 30 Wed 1 Thu 2 Fri 3 Sat 4 Sun 5 Mon 6" at bounding box center [196, 139] width 392 height 184
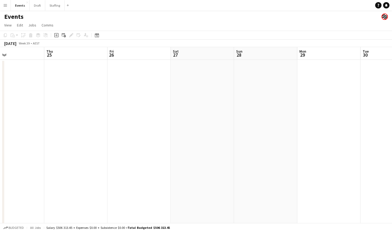
drag, startPoint x: 95, startPoint y: 146, endPoint x: 269, endPoint y: 146, distance: 174.4
click at [269, 146] on app-calendar-viewport "Mon 22 Tue 23 Wed 24 Thu 25 Fri 26 Sat 27 Sun 28 Mon 29 Tue 30 Wed 1 Thu 2 Fri 3" at bounding box center [196, 139] width 392 height 184
drag, startPoint x: 292, startPoint y: 148, endPoint x: 107, endPoint y: 149, distance: 185.5
click at [295, 149] on app-calendar-viewport "Wed 17 Thu 18 Fri 19 Sat 20 Sun 21 Mon 22 Tue 23 Wed 24 Thu 25 Fri 26 Sat 27 Su…" at bounding box center [196, 139] width 392 height 184
drag, startPoint x: 81, startPoint y: 148, endPoint x: 247, endPoint y: 149, distance: 166.4
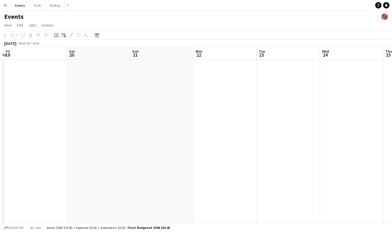
click at [251, 149] on app-calendar-viewport "Wed 17 Thu 18 Fri 19 Sat 20 Sun 21 Mon 22 Tue 23 Wed 24 Thu 25 Fri 26 Sat 27 Su…" at bounding box center [196, 139] width 392 height 184
drag, startPoint x: 163, startPoint y: 148, endPoint x: 272, endPoint y: 148, distance: 108.4
click at [273, 148] on app-calendar-viewport "Sun 14 Mon 15 Tue 16 Wed 17 Thu 18 Fri 19 Sat 20 Sun 21 Mon 22 Tue 23 Wed 24 Th…" at bounding box center [196, 139] width 392 height 184
drag, startPoint x: 204, startPoint y: 146, endPoint x: 223, endPoint y: 148, distance: 19.4
click at [262, 146] on app-calendar-viewport "Fri 12 Sat 13 Sun 14 Mon 15 Tue 16 Wed 17 Thu 18 Fri 19 Sat 20 Sun 21 Mon 22 Tu…" at bounding box center [196, 139] width 392 height 184
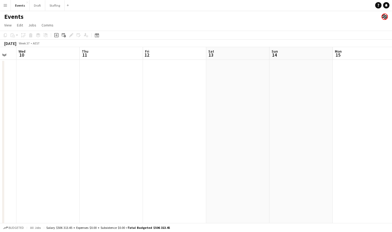
drag, startPoint x: 67, startPoint y: 148, endPoint x: 93, endPoint y: 149, distance: 25.5
click at [252, 147] on app-calendar-viewport "Mon 8 Tue 9 Wed 10 Thu 11 Fri 12 Sat 13 Sun 14 Mon 15 Tue 16 Wed 17 Thu 18 Fri …" at bounding box center [196, 139] width 392 height 184
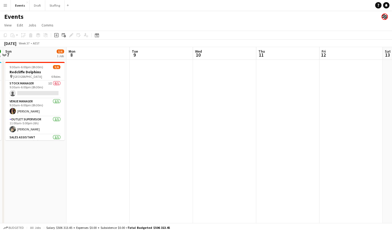
drag, startPoint x: 80, startPoint y: 151, endPoint x: 30, endPoint y: 137, distance: 52.5
click at [210, 151] on app-calendar-viewport "Fri 5 Sat 6 8/8 1 Job Sun 7 5/6 1 Job Mon 8 Tue 9 Wed 10 Thu 11 Fri 12 Sat 13 S…" at bounding box center [196, 139] width 392 height 184
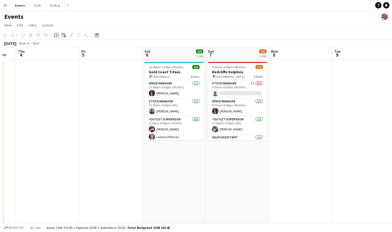
drag, startPoint x: 41, startPoint y: 140, endPoint x: 281, endPoint y: 154, distance: 241.0
click at [281, 154] on app-calendar-viewport "Tue 2 Wed 3 Thu 4 Fri 5 Sat 6 8/8 1 Job Sun 7 5/6 1 Job Mon 8 Tue 9 Wed 10 Thu …" at bounding box center [196, 139] width 392 height 184
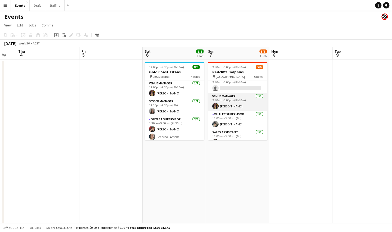
scroll to position [0, 0]
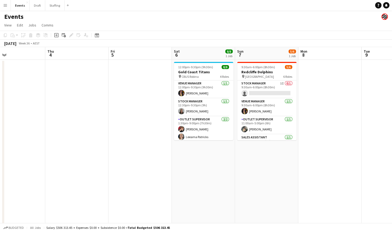
drag, startPoint x: 83, startPoint y: 144, endPoint x: 235, endPoint y: 144, distance: 151.8
click at [239, 143] on app-calendar-viewport "Mon 1 Tue 2 Wed 3 Thu 4 Fri 5 Sat 6 8/8 1 Job Sun 7 5/6 1 Job Mon 8 Tue 9 Wed 1…" at bounding box center [196, 139] width 392 height 184
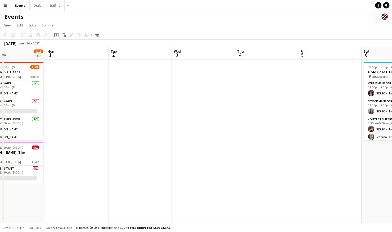
scroll to position [0, 171]
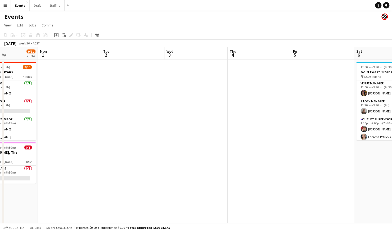
drag, startPoint x: 125, startPoint y: 152, endPoint x: 240, endPoint y: 156, distance: 115.1
click at [249, 154] on app-calendar-viewport "Fri 29 Sat 30 0/1 1 Job Sun 31 9/11 2 Jobs Mon 1 Tue 2 Wed 3 Thu 4 Fri 5 Sat 6 …" at bounding box center [196, 139] width 392 height 184
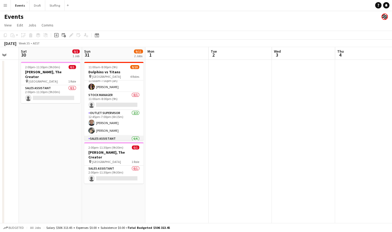
scroll to position [5, 0]
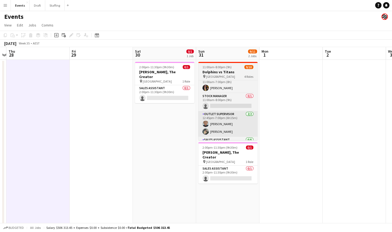
drag, startPoint x: 58, startPoint y: 130, endPoint x: 206, endPoint y: 131, distance: 147.9
click at [171, 129] on app-calendar-viewport "Tue 26 Wed 27 Thu 28 Fri 29 Sat 30 0/1 1 Job Sun 31 9/11 2 Jobs Mon 1 Tue 2 Wed…" at bounding box center [196, 139] width 392 height 184
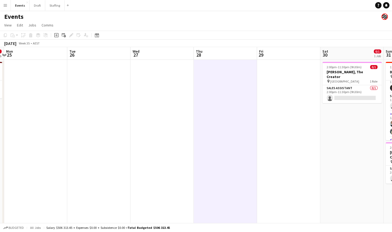
drag, startPoint x: 166, startPoint y: 117, endPoint x: 313, endPoint y: 120, distance: 146.3
click at [313, 120] on app-calendar-viewport "Sat 23 9/25 2 Jobs Sun 24 0/1 1 Job Mon 25 Tue 26 Wed 27 Thu 28 Fri 29 Sat 30 0…" at bounding box center [196, 139] width 392 height 184
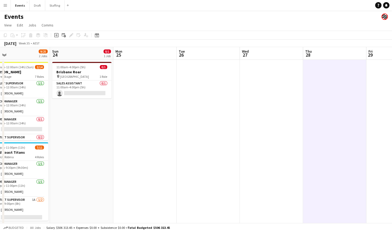
drag, startPoint x: 151, startPoint y: 129, endPoint x: 297, endPoint y: 127, distance: 145.5
click at [297, 127] on app-calendar-viewport "Thu 21 Fri 22 2/2 1 Job Sat 23 9/25 2 Jobs Sun 24 0/1 1 Job Mon 25 Tue 26 Wed 2…" at bounding box center [196, 139] width 392 height 184
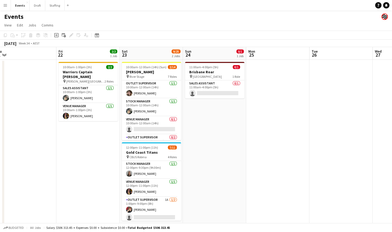
drag, startPoint x: 138, startPoint y: 130, endPoint x: 275, endPoint y: 123, distance: 136.4
click at [275, 123] on app-calendar-viewport "Tue 19 Wed 20 Thu 21 Fri 22 2/2 1 Job Sat 23 9/25 2 Jobs Sun 24 0/1 1 Job Mon 2…" at bounding box center [196, 139] width 392 height 184
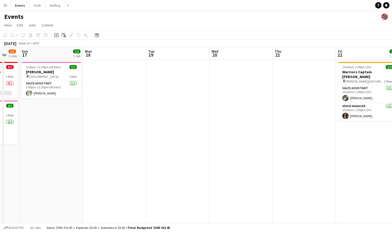
drag, startPoint x: 65, startPoint y: 155, endPoint x: 342, endPoint y: 151, distance: 276.4
click at [342, 151] on app-calendar-viewport "Fri 15 1/1 1 Job Sat 16 2/3 2 Jobs Sun 17 1/1 1 Job Mon 18 Tue 19 Wed 20 Thu 21…" at bounding box center [196, 139] width 392 height 184
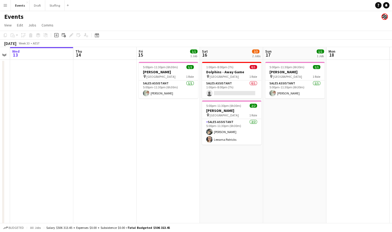
scroll to position [0, 116]
drag, startPoint x: 128, startPoint y: 152, endPoint x: 373, endPoint y: 138, distance: 245.0
click at [373, 138] on app-calendar-viewport "Mon 11 Tue 12 Wed 13 Thu 14 Fri 15 1/1 1 Job Sat 16 2/3 2 Jobs Sun 17 1/1 1 Job…" at bounding box center [196, 139] width 392 height 184
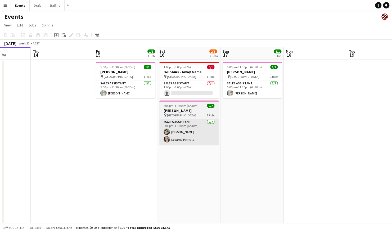
drag, startPoint x: 152, startPoint y: 160, endPoint x: 162, endPoint y: 137, distance: 25.2
click at [108, 163] on app-calendar-viewport "Mon 11 Tue 12 Wed 13 Thu 14 Fri 15 1/1 1 Job Sat 16 2/3 2 Jobs Sun 17 1/1 1 Job…" at bounding box center [196, 139] width 392 height 184
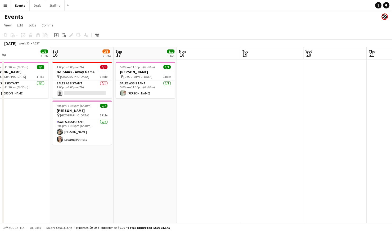
drag, startPoint x: 380, startPoint y: 143, endPoint x: 150, endPoint y: 142, distance: 229.8
click at [147, 142] on app-calendar-viewport "Wed 13 Thu 14 Fri 15 1/1 1 Job Sat 16 2/3 2 Jobs Sun 17 1/1 1 Job Mon 18 Tue 19…" at bounding box center [196, 139] width 392 height 184
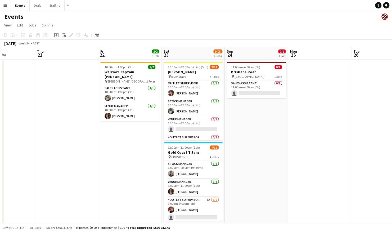
scroll to position [0, 234]
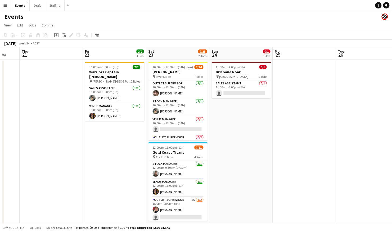
drag, startPoint x: 265, startPoint y: 138, endPoint x: 125, endPoint y: 142, distance: 140.8
click at [125, 142] on app-calendar-viewport "Sun 17 1/1 1 Job Mon 18 Tue 19 Wed 20 Thu 21 Fri 22 2/2 1 Job Sat 23 9/25 2 Job…" at bounding box center [196, 139] width 392 height 184
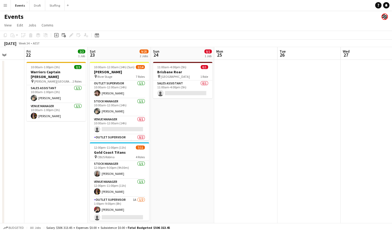
drag, startPoint x: 324, startPoint y: 133, endPoint x: 161, endPoint y: 134, distance: 163.0
click at [162, 134] on app-calendar-viewport "Tue 19 Wed 20 Thu 21 Fri 22 2/2 1 Job Sat 23 9/25 2 Jobs Sun 24 0/1 1 Job Mon 2…" at bounding box center [196, 139] width 392 height 184
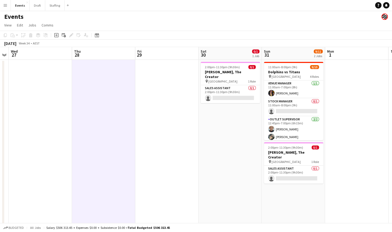
drag, startPoint x: 367, startPoint y: 130, endPoint x: 149, endPoint y: 133, distance: 217.6
click at [149, 133] on app-calendar-viewport "Sat 23 9/25 2 Jobs Sun 24 0/1 1 Job Mon 25 Tue 26 Wed 27 Thu 28 Fri 29 Sat 30 0…" at bounding box center [196, 139] width 392 height 184
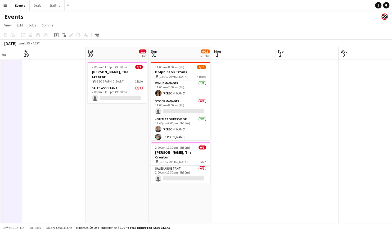
scroll to position [0, 231]
drag, startPoint x: 350, startPoint y: 123, endPoint x: 237, endPoint y: 126, distance: 113.5
click at [237, 126] on app-calendar-viewport "Mon 25 Tue 26 Wed 27 Thu 28 Fri 29 Sat 30 0/1 1 Job Sun 31 9/11 2 Jobs Mon 1 Tu…" at bounding box center [196, 139] width 392 height 184
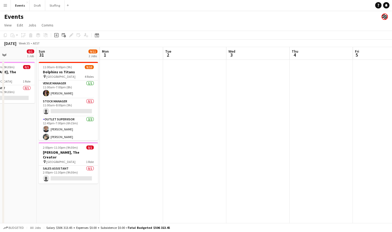
drag, startPoint x: 336, startPoint y: 125, endPoint x: 152, endPoint y: 123, distance: 183.7
click at [147, 124] on app-calendar-viewport "Wed 27 Thu 28 Fri 29 Sat 30 0/1 1 Job Sun 31 9/11 2 Jobs Mon 1 Tue 2 Wed 3 Thu …" at bounding box center [196, 139] width 392 height 184
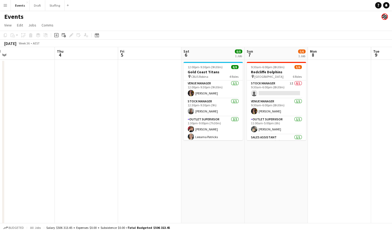
scroll to position [0, 224]
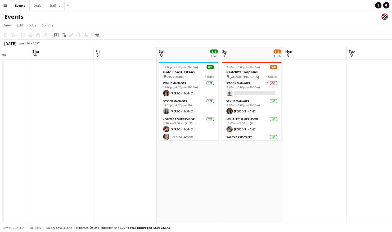
drag, startPoint x: 273, startPoint y: 123, endPoint x: 89, endPoint y: 123, distance: 184.2
click at [89, 124] on app-calendar-viewport "Sun 31 9/11 2 Jobs Mon 1 Tue 2 Wed 3 Thu 4 Fri 5 Sat 6 8/8 1 Job Sun 7 5/6 1 Jo…" at bounding box center [196, 139] width 392 height 184
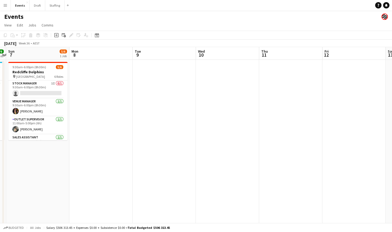
drag, startPoint x: 354, startPoint y: 109, endPoint x: 140, endPoint y: 107, distance: 213.1
click at [139, 108] on app-calendar-viewport "Thu 4 Fri 5 Sat 6 8/8 1 Job Sun 7 5/6 1 Job Mon 8 Tue 9 Wed 10 Thu 11 Fri 12 Sa…" at bounding box center [196, 139] width 392 height 184
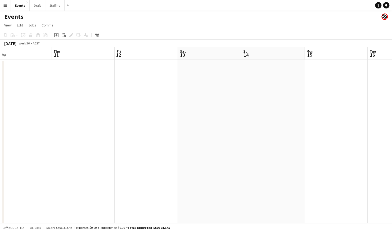
drag, startPoint x: 331, startPoint y: 103, endPoint x: 124, endPoint y: 103, distance: 206.4
click at [124, 103] on app-calendar-viewport "Mon 8 Tue 9 Wed 10 Thu 11 Fri 12 Sat 13 Sun 14 Mon 15 Tue 16 Wed 17 Thu 18 Fri …" at bounding box center [196, 139] width 392 height 184
drag, startPoint x: 315, startPoint y: 103, endPoint x: 109, endPoint y: 107, distance: 205.9
click at [109, 107] on app-calendar-viewport "Wed 10 Thu 11 Fri 12 Sat 13 Sun 14 Mon 15 Tue 16 Wed 17 Thu 18 Fri 19 Sat 20 Su…" at bounding box center [196, 139] width 392 height 184
drag, startPoint x: 291, startPoint y: 105, endPoint x: 84, endPoint y: 104, distance: 207.0
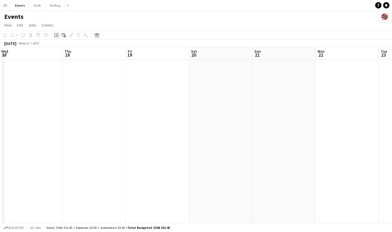
click at [79, 105] on app-calendar-viewport "Sun 14 Mon 15 Tue 16 Wed 17 Thu 18 Fri 19 Sat 20 Sun 21 Mon 22 Tue 23 Wed 24 Th…" at bounding box center [196, 139] width 392 height 184
drag, startPoint x: 339, startPoint y: 99, endPoint x: 143, endPoint y: 100, distance: 195.8
click at [143, 100] on app-calendar-viewport "Sun 14 Mon 15 Tue 16 Wed 17 Thu 18 Fri 19 Sat 20 Sun 21 Mon 22 Tue 23 Wed 24 Th…" at bounding box center [196, 139] width 392 height 184
drag, startPoint x: 343, startPoint y: 92, endPoint x: 130, endPoint y: 95, distance: 213.9
click at [121, 97] on app-calendar-viewport "Sun 21 Mon 22 Tue 23 Wed 24 Thu 25 Fri 26 Sat 27 Sun 28 Mon 29 Tue 30 Wed 1 Thu…" at bounding box center [196, 139] width 392 height 184
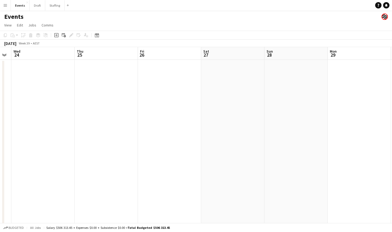
scroll to position [0, 212]
drag, startPoint x: 20, startPoint y: 142, endPoint x: 0, endPoint y: 143, distance: 20.2
click at [0, 144] on html "Menu Boards Boards Boards All jobs Status Workforce Workforce My Workforce Recr…" at bounding box center [196, 120] width 392 height 241
drag, startPoint x: 218, startPoint y: 136, endPoint x: 98, endPoint y: 135, distance: 120.3
click at [75, 136] on app-calendar-viewport "Sun 21 Mon 22 Tue 23 Wed 24 Thu 25 Fri 26 Sat 27 Sun 28 Mon 29 Tue 30 Wed 1 Thu…" at bounding box center [196, 139] width 392 height 184
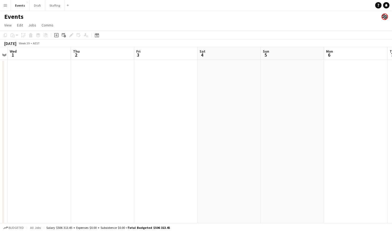
drag, startPoint x: 314, startPoint y: 126, endPoint x: 128, endPoint y: 125, distance: 186.3
click at [86, 126] on app-calendar-viewport "Sat 27 Sun 28 Mon 29 Tue 30 Wed 1 Thu 2 Fri 3 Sat 4 Sun 5 Mon 6 Tue 7 Wed 8" at bounding box center [196, 139] width 392 height 184
drag, startPoint x: 341, startPoint y: 123, endPoint x: 218, endPoint y: 117, distance: 122.6
click at [129, 122] on app-calendar-viewport "Wed 1 Thu 2 Fri 3 Sat 4 Sun 5 Mon 6 Tue 7 Wed 8 Thu 9 Fri 10 Sat 11 0/1 1 Job S…" at bounding box center [196, 139] width 392 height 184
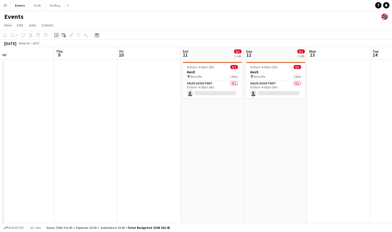
drag, startPoint x: 365, startPoint y: 114, endPoint x: 124, endPoint y: 115, distance: 240.6
click at [124, 115] on app-calendar-viewport "Sun 5 Mon 6 Tue 7 Wed 8 Thu 9 Fri 10 Sat 11 0/1 1 Job Sun 12 0/1 1 Job Mon 13 T…" at bounding box center [196, 139] width 392 height 184
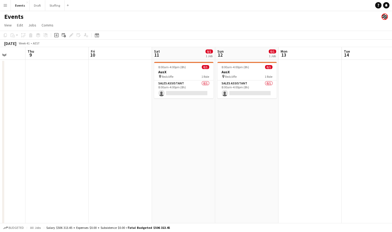
scroll to position [0, 245]
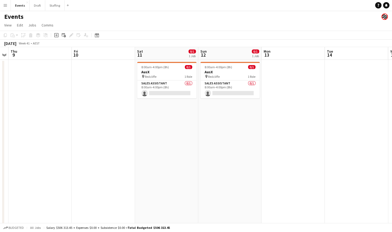
drag, startPoint x: 325, startPoint y: 115, endPoint x: 298, endPoint y: 115, distance: 26.5
click at [298, 115] on app-calendar-viewport "Sun 5 Mon 6 Tue 7 Wed 8 Thu 9 Fri 10 Sat 11 0/1 1 Job Sun 12 0/1 1 Job Mon 13 T…" at bounding box center [196, 139] width 392 height 184
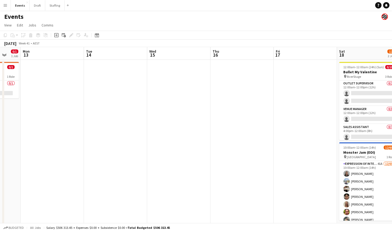
drag, startPoint x: 323, startPoint y: 145, endPoint x: 168, endPoint y: 145, distance: 155.6
click at [168, 145] on app-calendar-viewport "Thu 9 Fri 10 Sat 11 0/1 1 Job Sun 12 0/1 1 Job Mon 13 Tue 14 Wed 15 Thu 16 Fri …" at bounding box center [196, 139] width 392 height 184
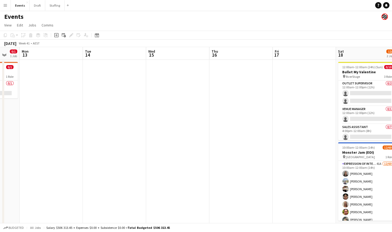
drag, startPoint x: 337, startPoint y: 143, endPoint x: 129, endPoint y: 144, distance: 207.8
click at [124, 144] on app-calendar-viewport "Thu 9 Fri 10 Sat 11 0/1 1 Job Sun 12 0/1 1 Job Mon 13 Tue 14 Wed 15 Thu 16 Fri …" at bounding box center [196, 139] width 392 height 184
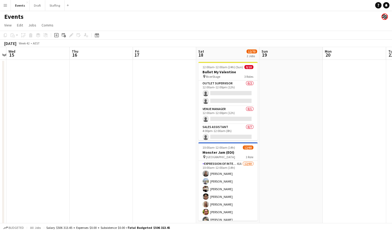
scroll to position [0, 144]
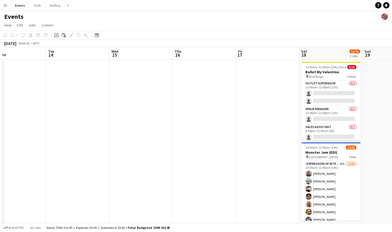
drag, startPoint x: 329, startPoint y: 134, endPoint x: 304, endPoint y: 134, distance: 25.4
click at [304, 134] on app-calendar-viewport "Sat 11 0/1 1 Job Sun 12 0/1 1 Job Mon 13 Tue 14 Wed 15 Thu 16 Fri 17 Sat 18 12/…" at bounding box center [196, 139] width 392 height 184
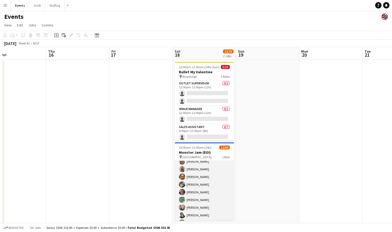
scroll to position [0, 0]
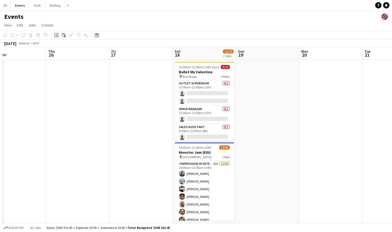
drag, startPoint x: 197, startPoint y: 163, endPoint x: 226, endPoint y: 142, distance: 36.1
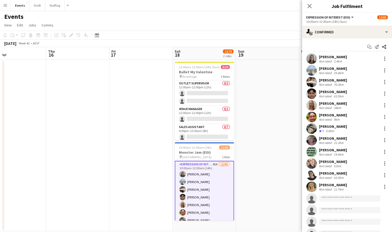
click at [276, 135] on app-date-cell at bounding box center [267, 146] width 63 height 172
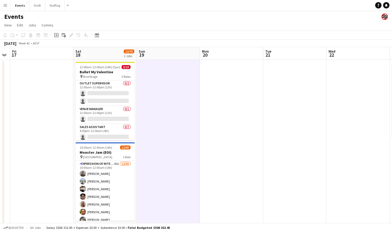
drag, startPoint x: 356, startPoint y: 129, endPoint x: 256, endPoint y: 130, distance: 100.7
click at [256, 130] on app-calendar-viewport "Mon 13 Tue 14 Wed 15 Thu 16 Fri 17 Sat 18 12/70 2 Jobs Sun 19 Mon 20 Tue 21 Wed…" at bounding box center [196, 139] width 392 height 184
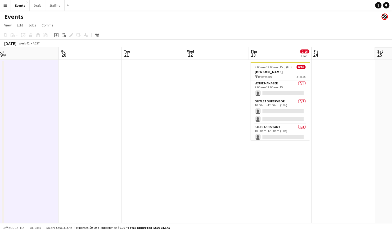
drag, startPoint x: 334, startPoint y: 129, endPoint x: 195, endPoint y: 131, distance: 139.4
click at [193, 131] on app-calendar-viewport "Wed 15 Thu 16 Fri 17 Sat 18 12/70 2 Jobs Sun 19 Mon 20 Tue 21 Wed 22 Thu 23 0/1…" at bounding box center [196, 139] width 392 height 184
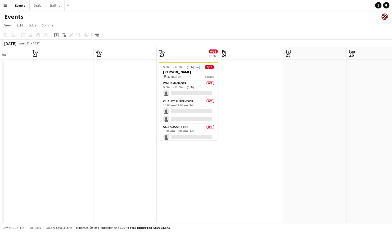
drag, startPoint x: 347, startPoint y: 129, endPoint x: 256, endPoint y: 132, distance: 91.5
click at [256, 132] on app-calendar-viewport "Fri 17 Sat 18 12/70 2 Jobs Sun 19 Mon 20 Tue 21 Wed 22 Thu 23 0/16 1 Job Fri 24…" at bounding box center [196, 139] width 392 height 184
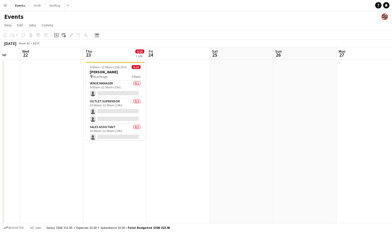
drag, startPoint x: 331, startPoint y: 121, endPoint x: 170, endPoint y: 121, distance: 161.1
click at [170, 121] on app-calendar-viewport "Sun 19 Mon 20 Tue 21 Wed 22 Thu 23 0/16 1 Job Fri 24 Sat 25 Sun 26 Mon 27 Tue 2…" at bounding box center [196, 139] width 392 height 184
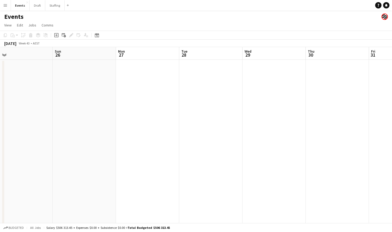
scroll to position [0, 138]
drag, startPoint x: 341, startPoint y: 118, endPoint x: 254, endPoint y: 121, distance: 86.7
click at [254, 121] on app-calendar-viewport "Thu 23 0/16 1 Job Fri 24 Sat 25 Sun 26 Mon 27 Tue 28 Wed 29 Thu 30 Fri 31 Sat 1…" at bounding box center [196, 139] width 392 height 184
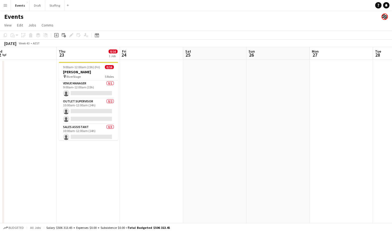
scroll to position [0, 123]
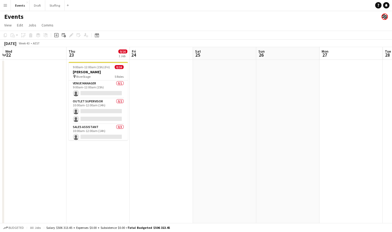
drag, startPoint x: 186, startPoint y: 127, endPoint x: 407, endPoint y: 128, distance: 220.5
click at [392, 128] on html "Menu Boards Boards Boards All jobs Status Workforce Workforce My Workforce Recr…" at bounding box center [196, 120] width 392 height 241
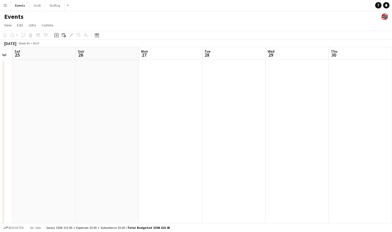
drag, startPoint x: 285, startPoint y: 114, endPoint x: 104, endPoint y: 124, distance: 180.5
click at [100, 123] on app-calendar-viewport "Wed 22 Thu 23 0/16 1 Job Fri 24 Sat 25 Sun 26 Mon 27 Tue 28 Wed 29 Thu 30 Fri 3…" at bounding box center [196, 139] width 392 height 184
drag, startPoint x: 278, startPoint y: 126, endPoint x: 131, endPoint y: 131, distance: 147.2
click at [130, 131] on app-calendar-viewport "Wed 22 Thu 23 0/16 1 Job Fri 24 Sat 25 Sun 26 Mon 27 Tue 28 Wed 29 Thu 30 Fri 3…" at bounding box center [196, 139] width 392 height 184
drag, startPoint x: 322, startPoint y: 122, endPoint x: 149, endPoint y: 124, distance: 173.3
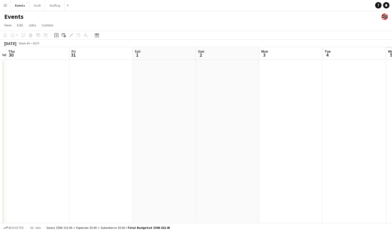
click at [149, 124] on app-calendar-viewport "Sun 26 Mon 27 Tue 28 Wed 29 Thu 30 Fri 31 Sat 1 Sun 2 Mon 3 Tue 4 Wed 5 Thu 6" at bounding box center [196, 139] width 392 height 184
drag, startPoint x: 237, startPoint y: 118, endPoint x: 135, endPoint y: 122, distance: 101.8
click at [138, 122] on app-calendar-viewport "Tue 28 Wed 29 Thu 30 Fri 31 Sat 1 Sun 2 Mon 3 Tue 4 Wed 5 Thu 6 Fri 7 Sat 8" at bounding box center [196, 139] width 392 height 184
